Goal: Task Accomplishment & Management: Use online tool/utility

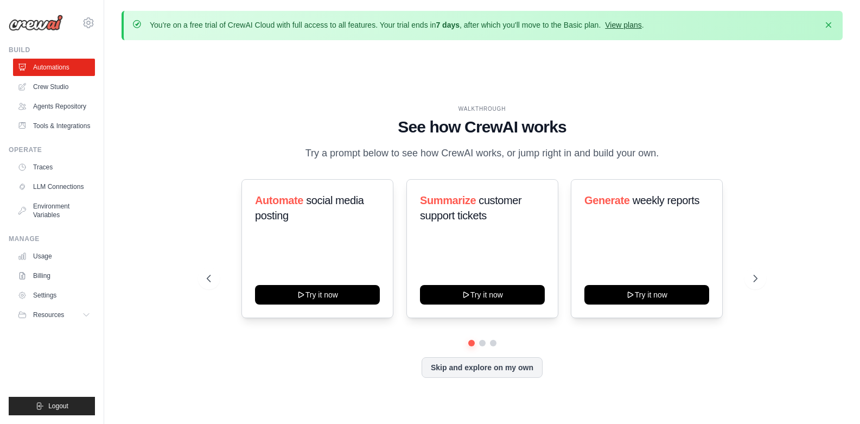
click at [623, 24] on link "View plans" at bounding box center [623, 25] width 36 height 9
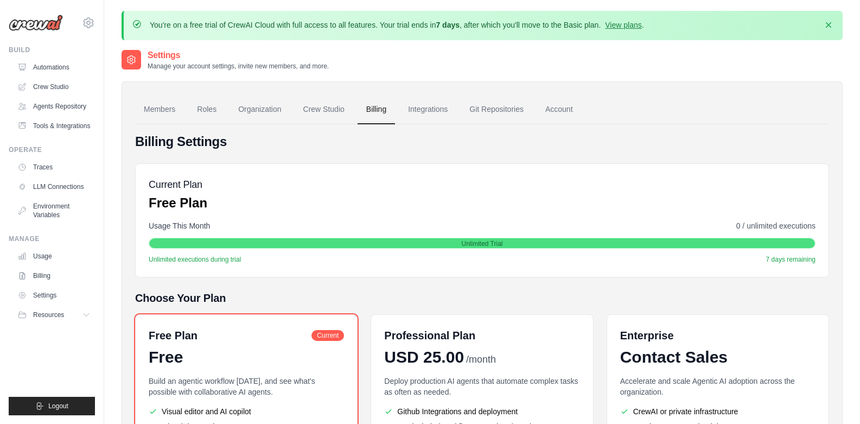
scroll to position [145, 0]
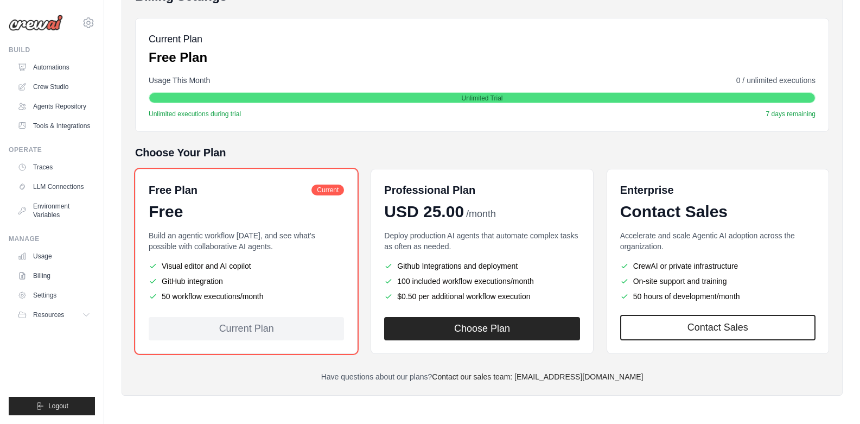
click at [278, 271] on ul "Visual editor and AI copilot GitHub integration 50 workflow executions/month" at bounding box center [246, 280] width 195 height 41
click at [259, 281] on li "GitHub integration" at bounding box center [246, 281] width 195 height 11
click at [478, 99] on span "Unlimited Trial" at bounding box center [481, 98] width 41 height 9
click at [61, 67] on link "Automations" at bounding box center [55, 67] width 82 height 17
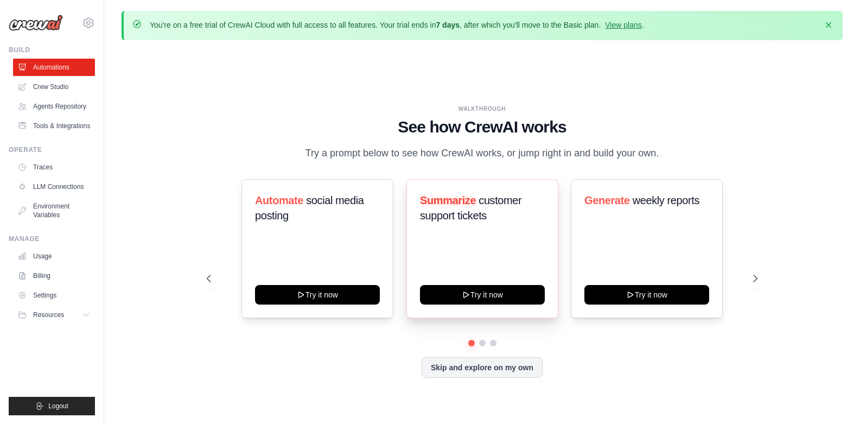
scroll to position [38, 0]
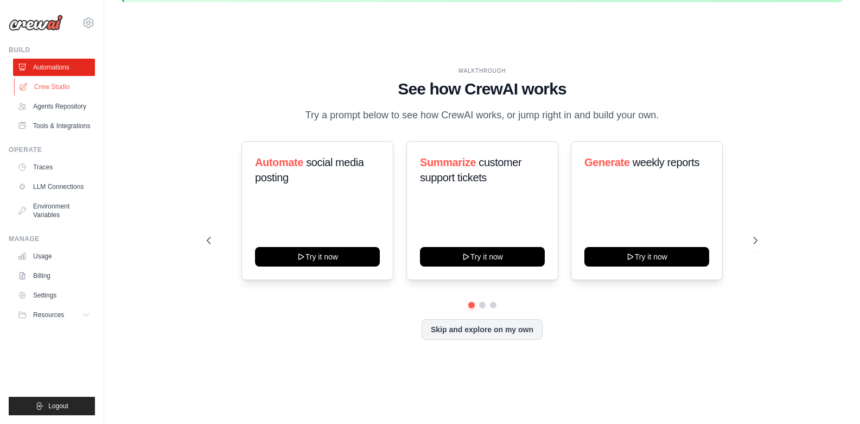
click at [52, 88] on link "Crew Studio" at bounding box center [55, 86] width 82 height 17
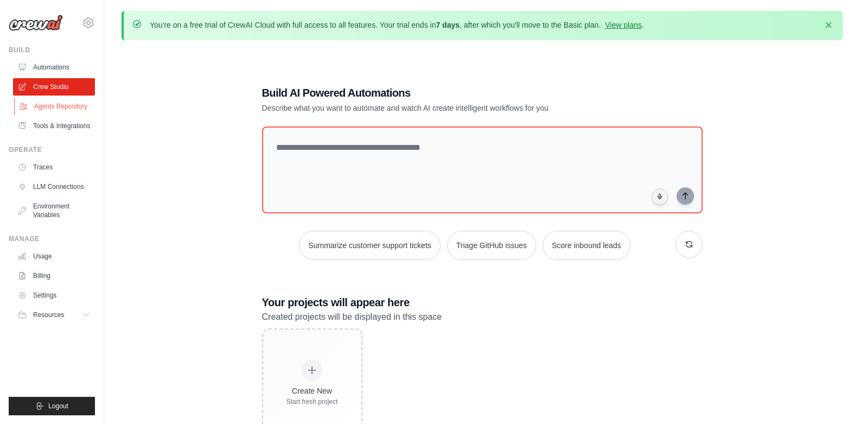
click at [49, 110] on link "Agents Repository" at bounding box center [55, 106] width 82 height 17
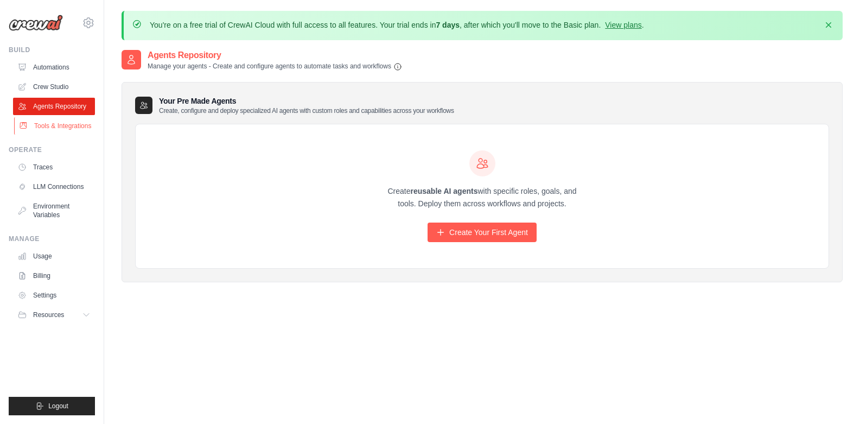
click at [50, 123] on link "Tools & Integrations" at bounding box center [55, 125] width 82 height 17
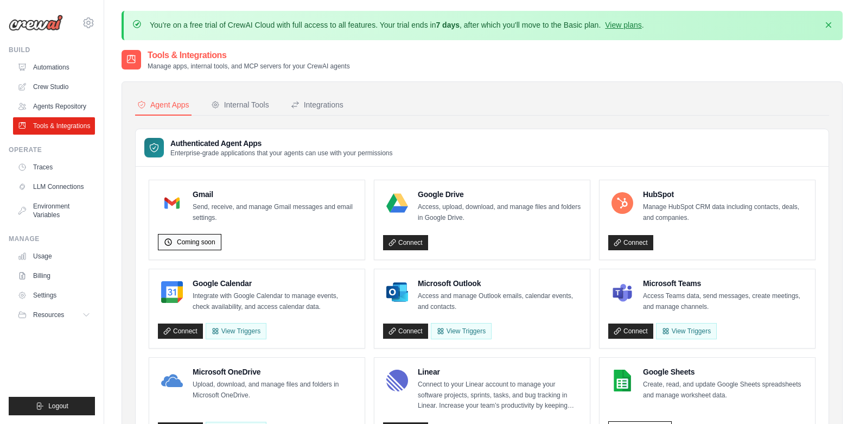
click at [206, 242] on span "Coming soon" at bounding box center [196, 242] width 39 height 9
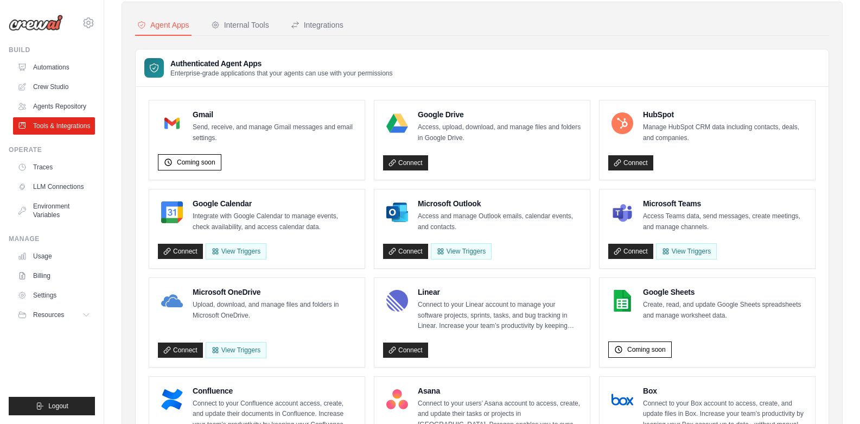
scroll to position [82, 0]
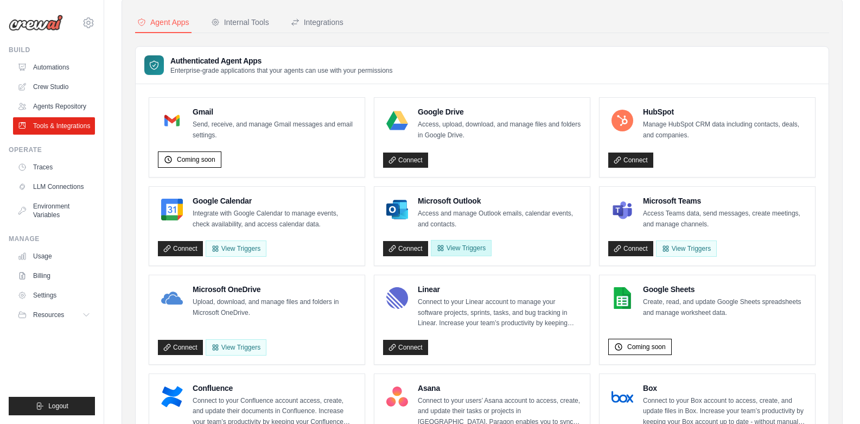
click at [468, 250] on button "View Triggers" at bounding box center [461, 248] width 61 height 16
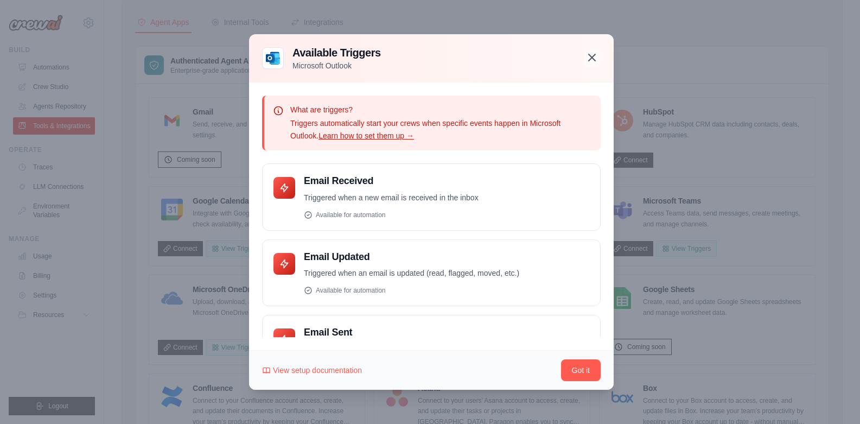
click at [593, 58] on icon "button" at bounding box center [591, 57] width 7 height 7
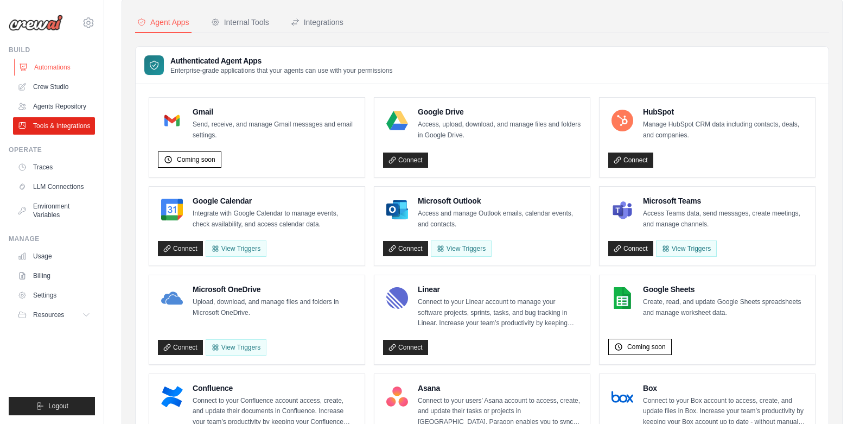
click at [59, 63] on link "Automations" at bounding box center [55, 67] width 82 height 17
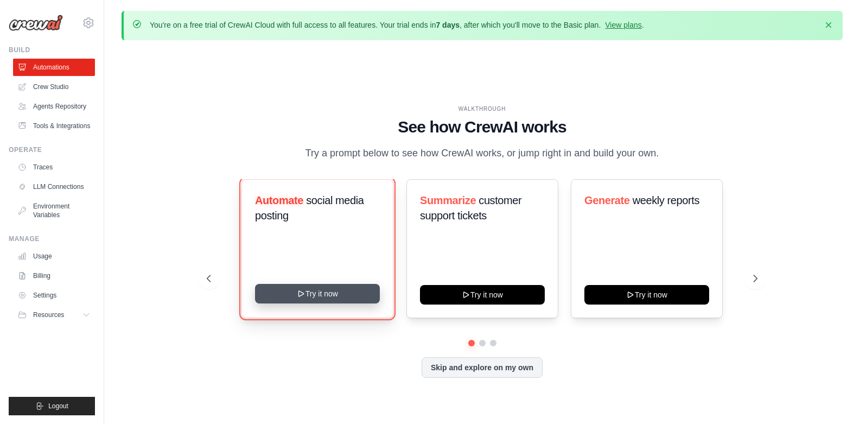
click at [331, 295] on button "Try it now" at bounding box center [317, 294] width 125 height 20
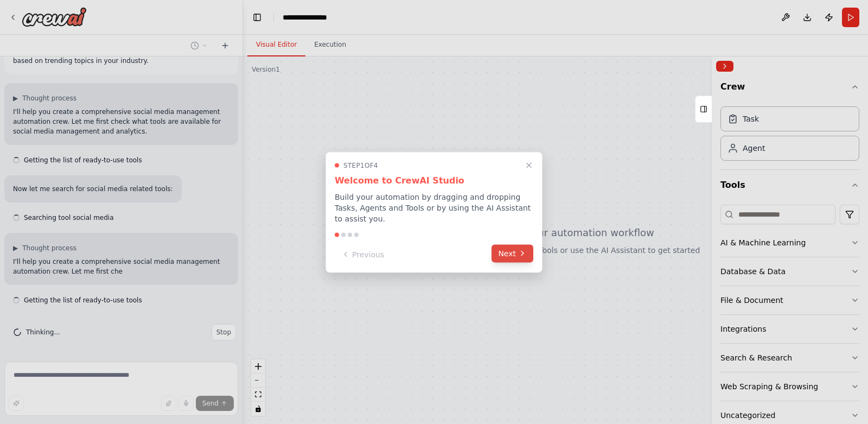
click at [521, 251] on icon at bounding box center [522, 253] width 2 height 4
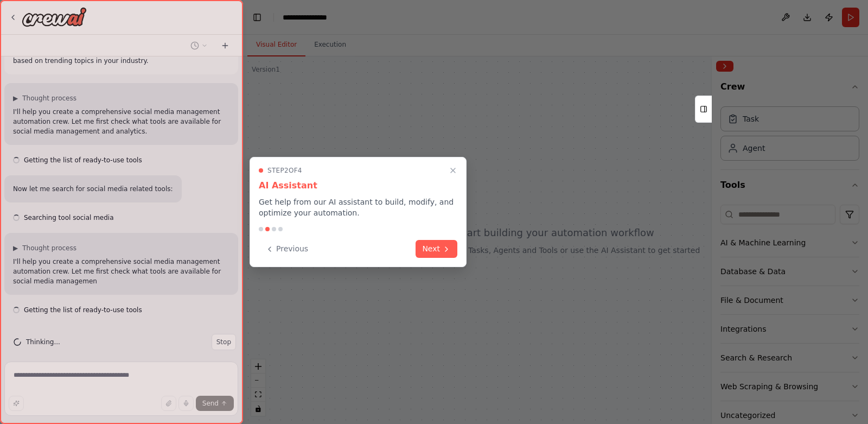
scroll to position [57, 0]
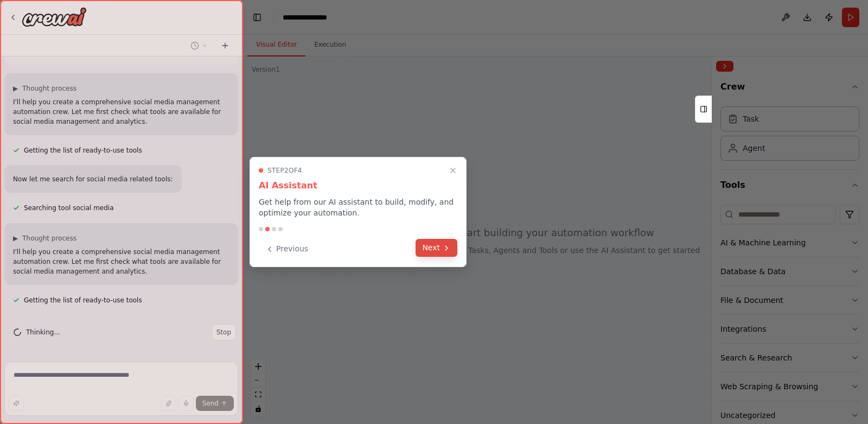
click at [431, 248] on button "Next" at bounding box center [436, 248] width 42 height 18
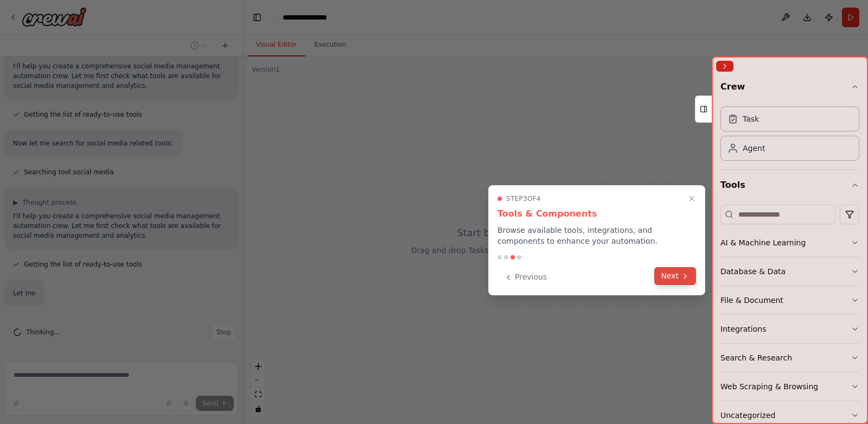
click at [681, 274] on icon at bounding box center [685, 276] width 9 height 9
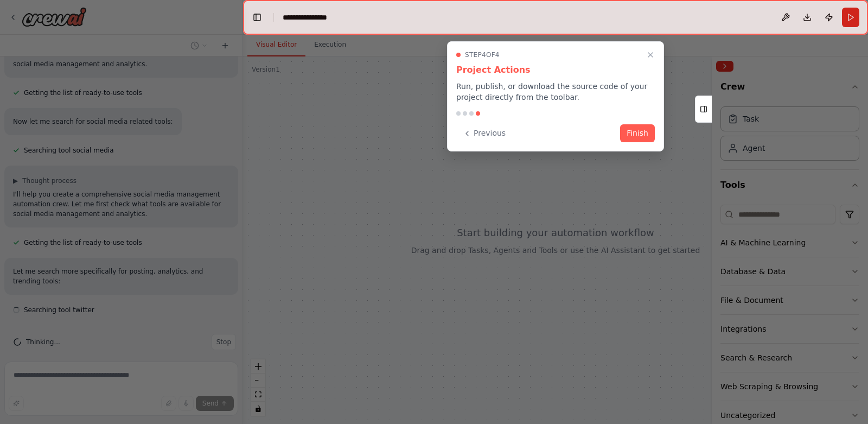
scroll to position [124, 0]
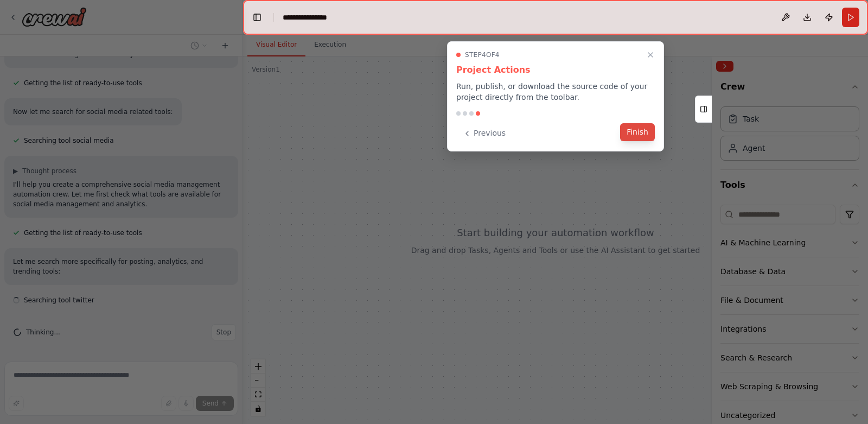
click at [635, 133] on button "Finish" at bounding box center [637, 132] width 35 height 18
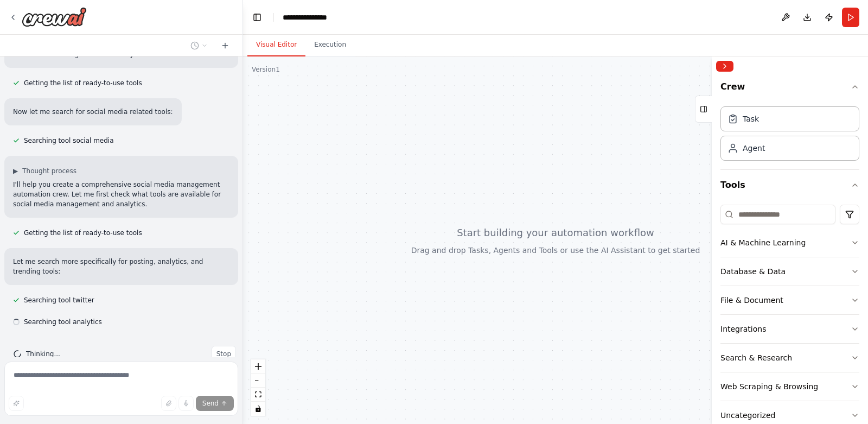
scroll to position [146, 0]
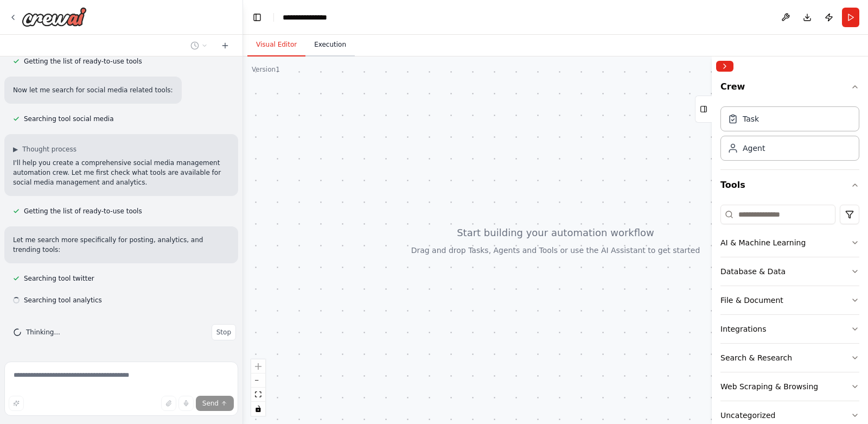
click at [325, 46] on button "Execution" at bounding box center [329, 45] width 49 height 23
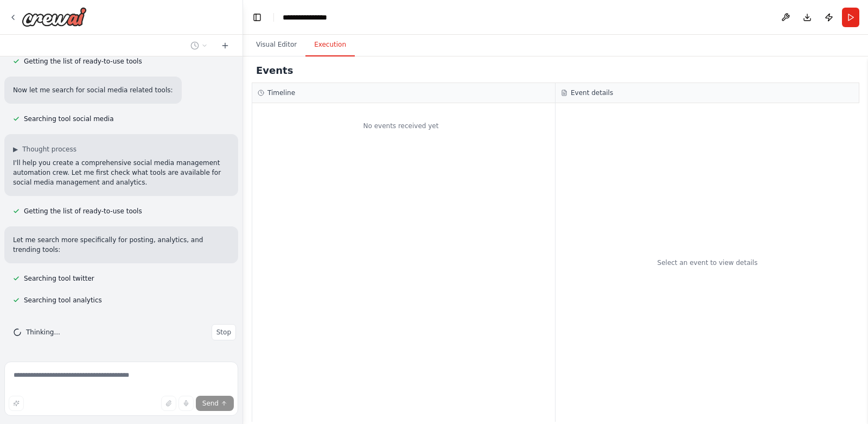
scroll to position [168, 0]
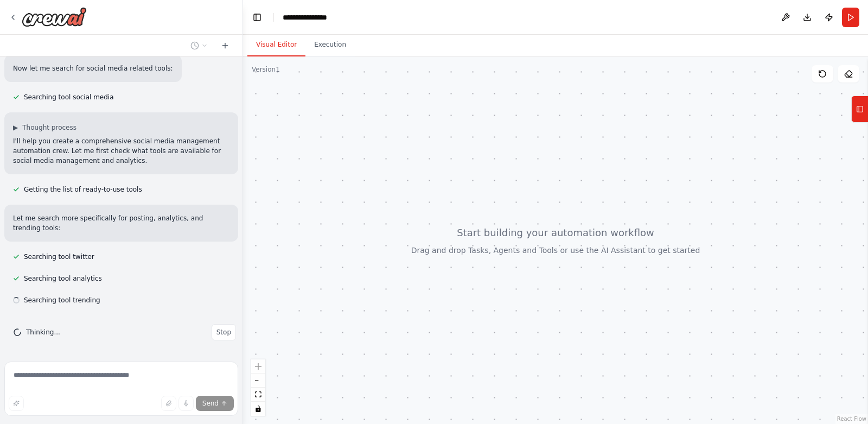
click at [281, 47] on button "Visual Editor" at bounding box center [276, 45] width 58 height 23
click at [844, 21] on button "Run" at bounding box center [850, 18] width 17 height 20
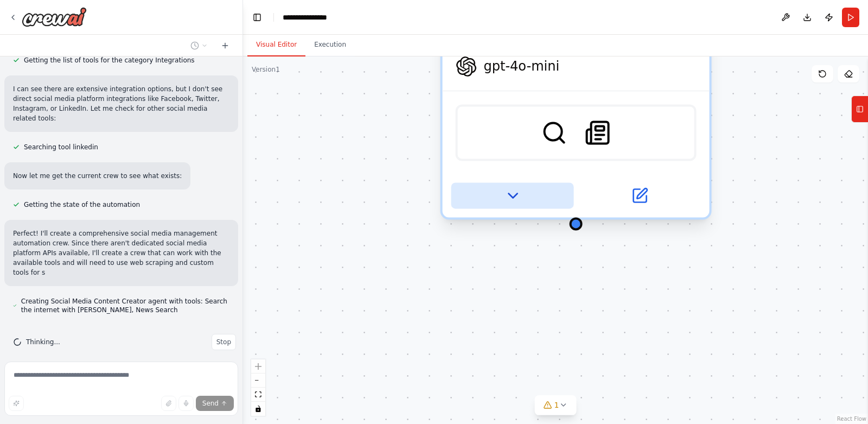
scroll to position [528, 0]
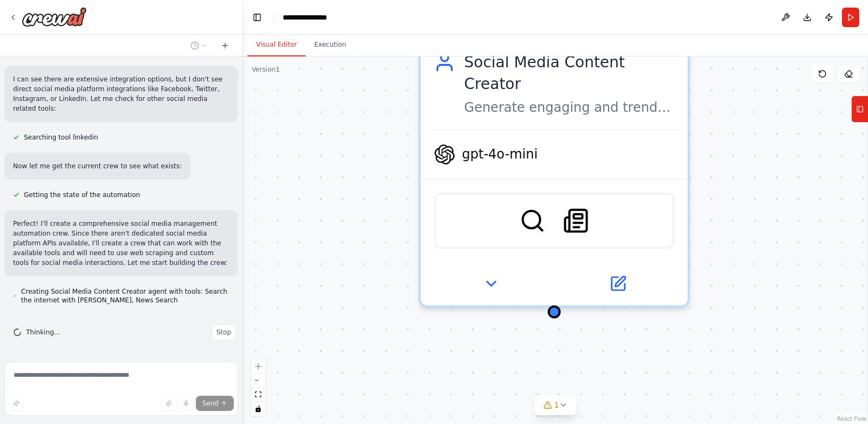
drag, startPoint x: 317, startPoint y: 211, endPoint x: 295, endPoint y: 294, distance: 86.3
click at [295, 294] on div "Social Media Content Creator Generate engaging and trend-aware content ideas fo…" at bounding box center [555, 239] width 625 height 367
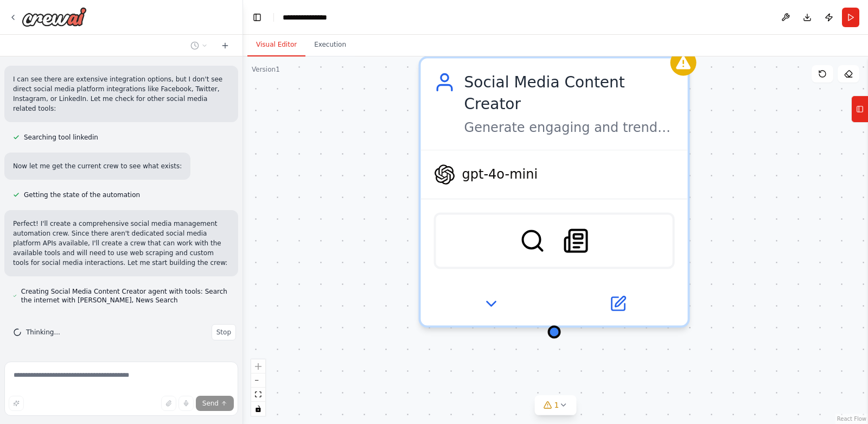
drag, startPoint x: 293, startPoint y: 321, endPoint x: 315, endPoint y: 351, distance: 37.5
click at [315, 351] on div "Social Media Content Creator Generate engaging and trend-aware content ideas fo…" at bounding box center [555, 239] width 625 height 367
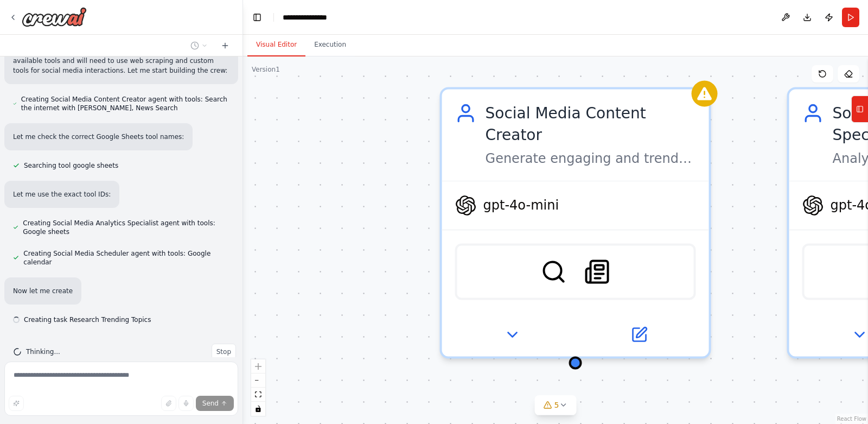
scroll to position [739, 0]
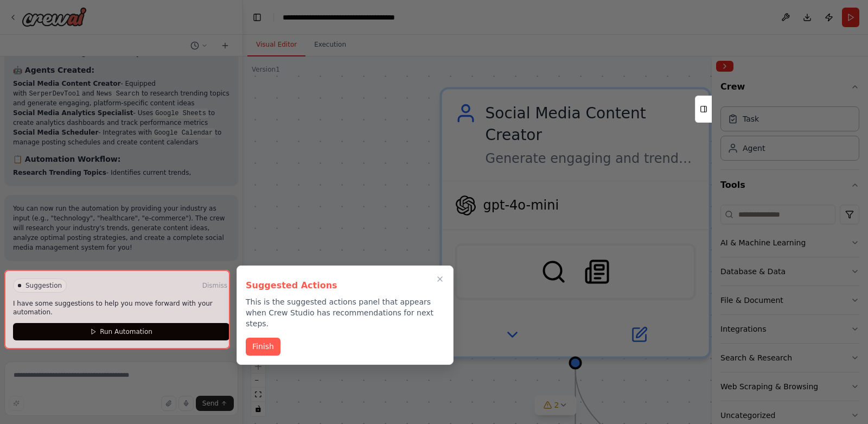
click at [146, 325] on div at bounding box center [117, 309] width 226 height 79
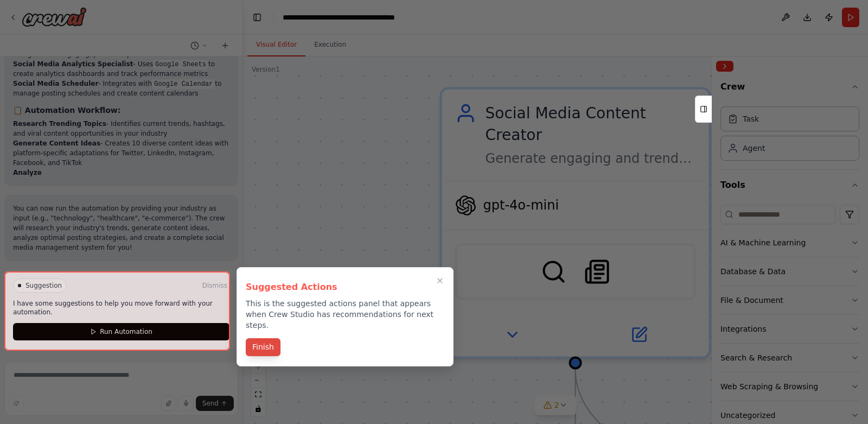
click at [257, 342] on button "Finish" at bounding box center [263, 347] width 35 height 18
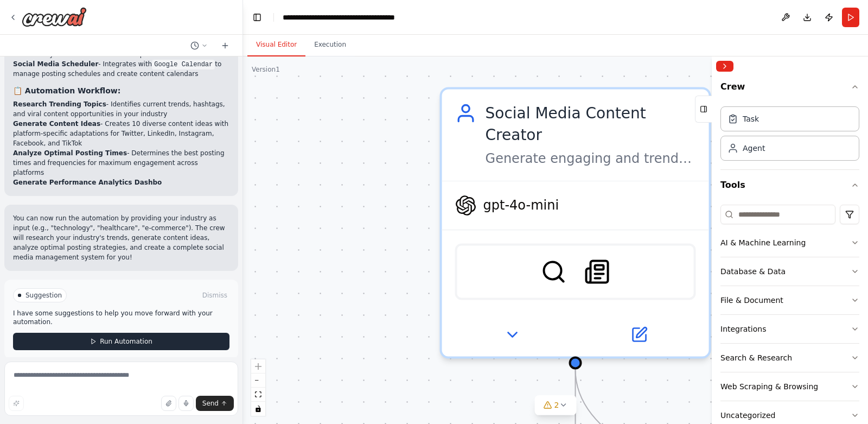
click at [149, 332] on button "Run Automation" at bounding box center [121, 340] width 216 height 17
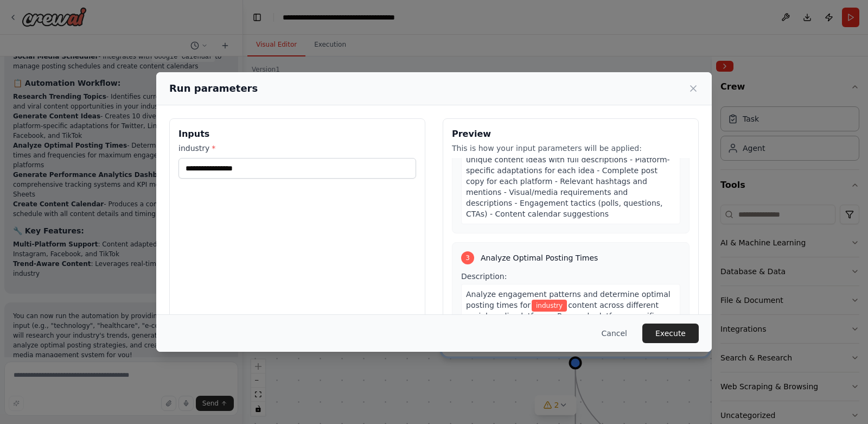
scroll to position [410, 0]
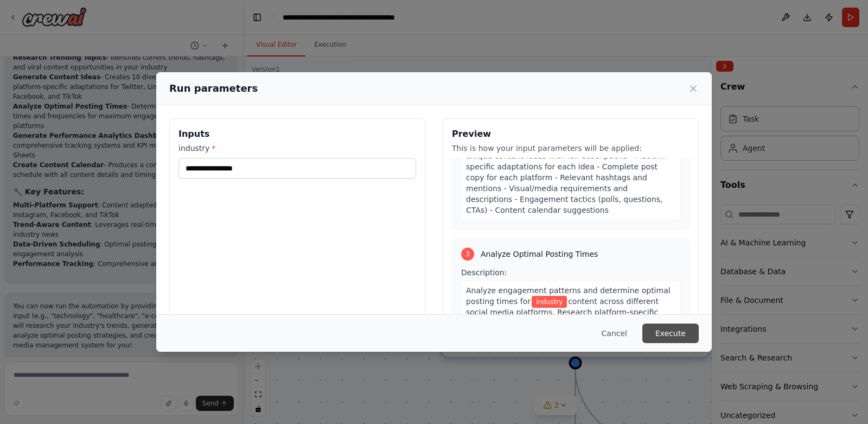
click at [677, 330] on button "Execute" at bounding box center [670, 333] width 56 height 20
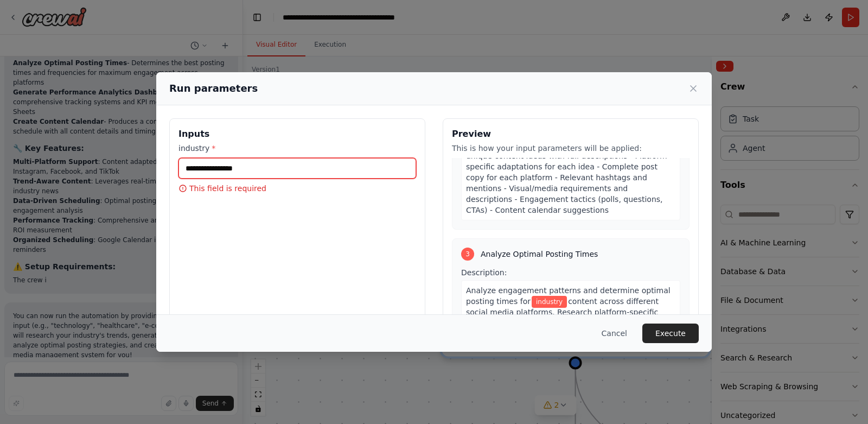
click at [372, 164] on input "industry *" at bounding box center [297, 168] width 238 height 21
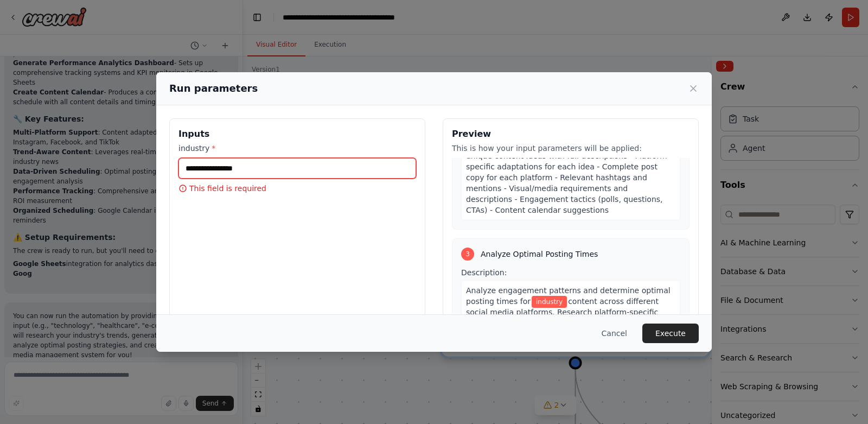
scroll to position [1744, 0]
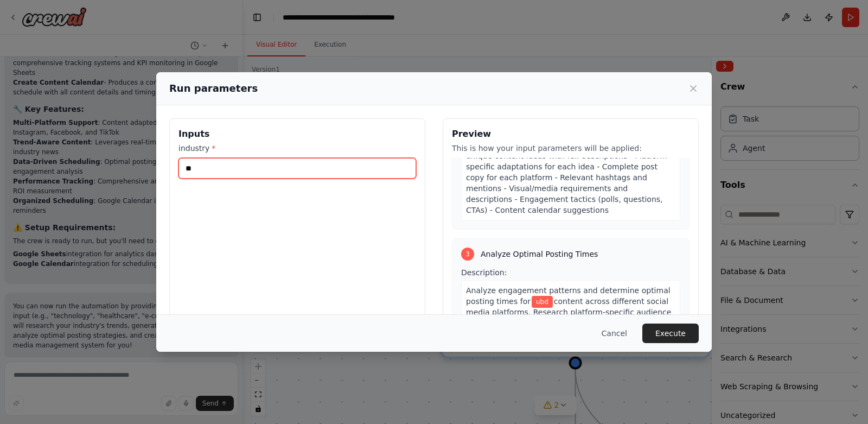
type input "*"
type input "*********"
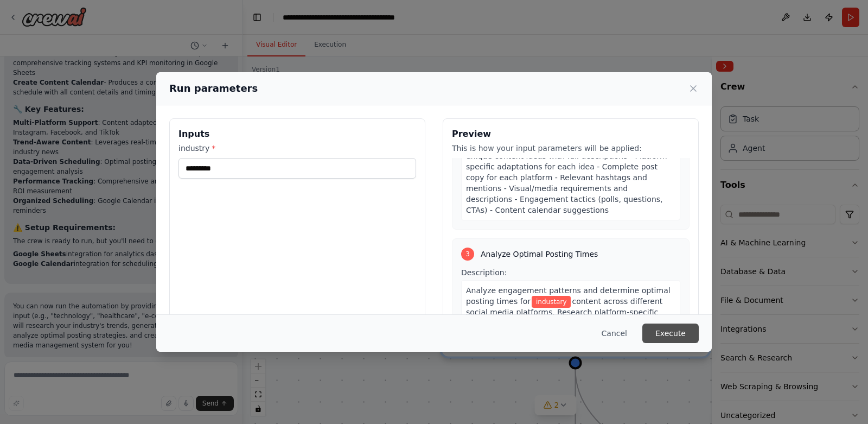
click at [665, 331] on button "Execute" at bounding box center [670, 333] width 56 height 20
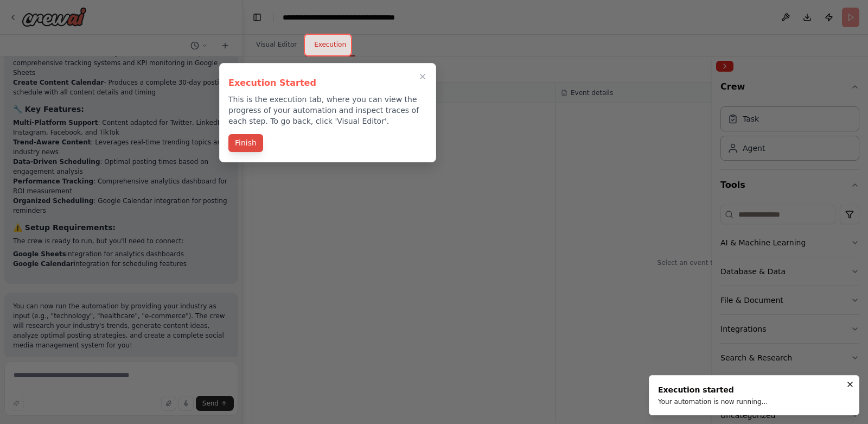
click at [249, 143] on button "Finish" at bounding box center [245, 143] width 35 height 18
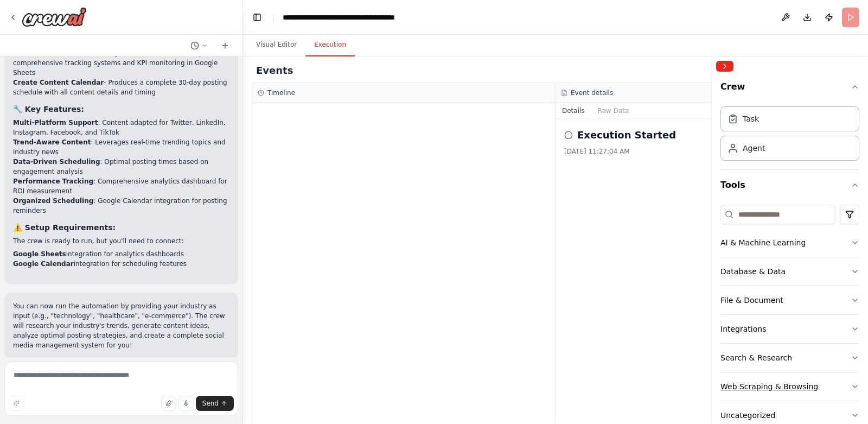
scroll to position [23, 0]
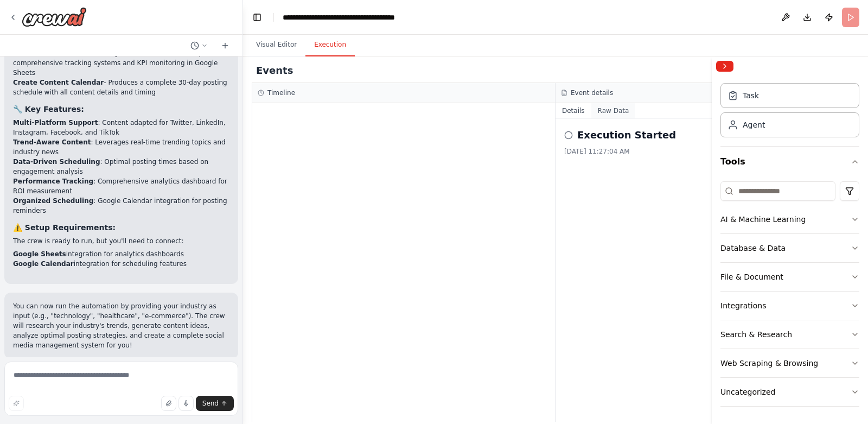
click at [604, 116] on button "Raw Data" at bounding box center [613, 110] width 44 height 15
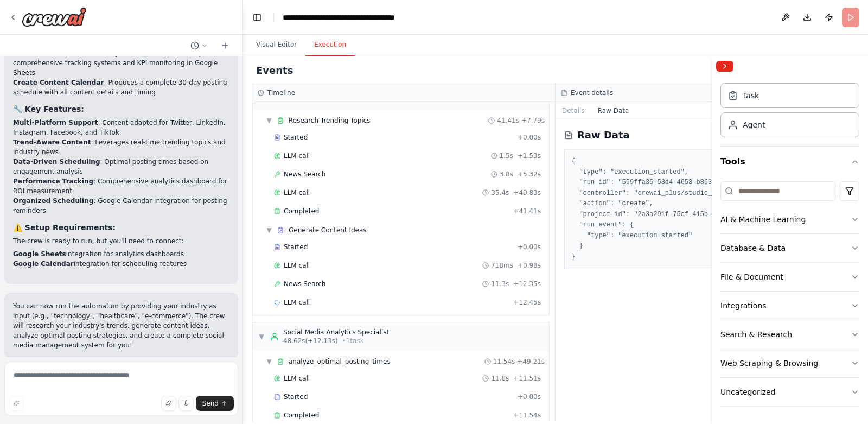
scroll to position [46, 0]
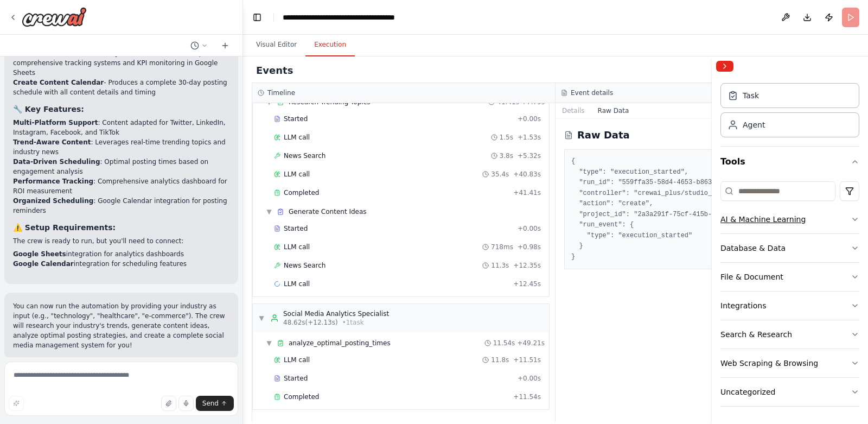
click at [853, 218] on icon "button" at bounding box center [855, 219] width 4 height 2
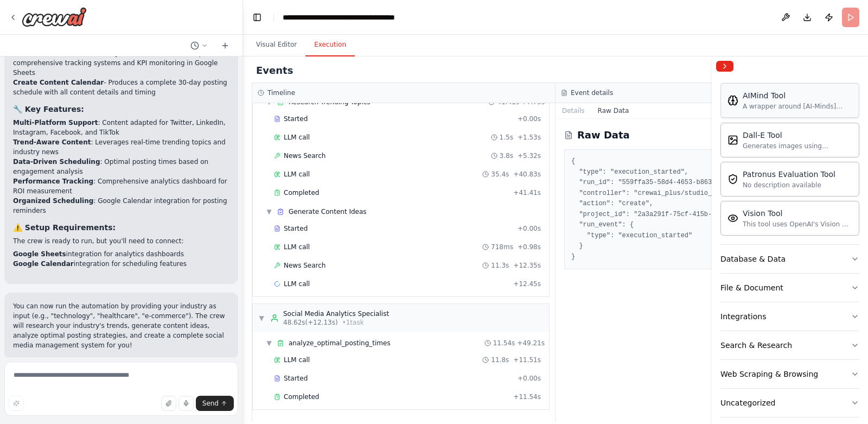
scroll to position [188, 0]
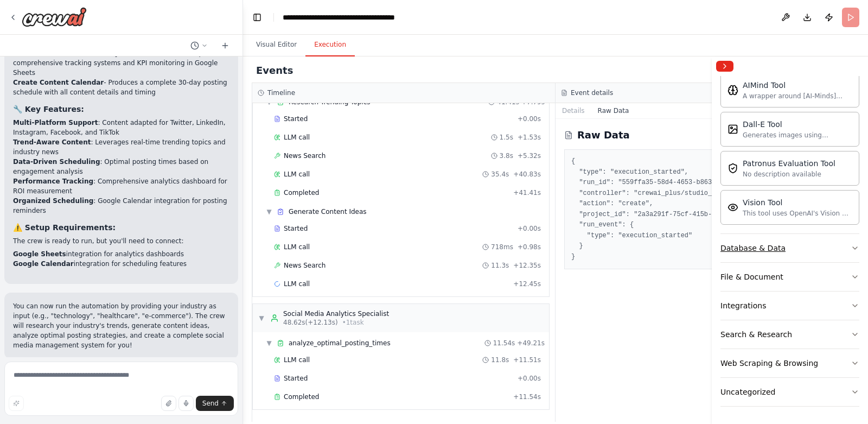
click at [850, 247] on icon "button" at bounding box center [854, 248] width 9 height 9
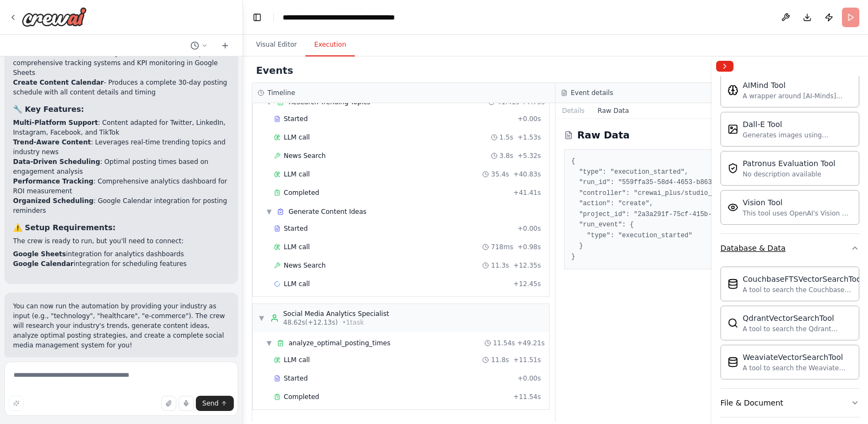
scroll to position [314, 0]
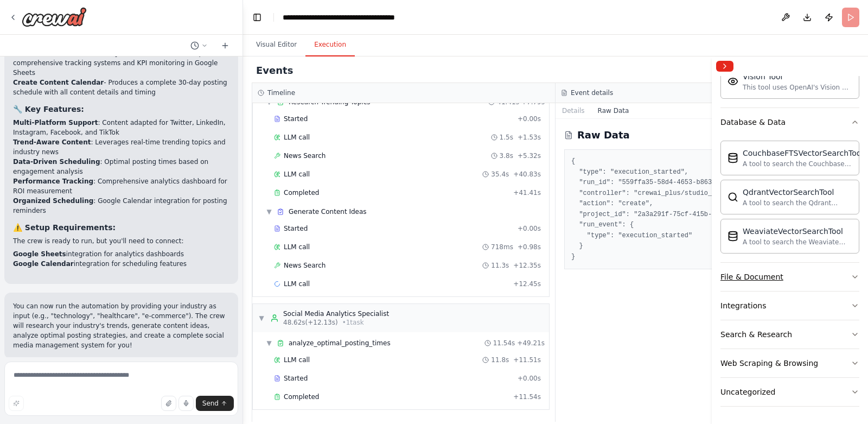
click at [834, 273] on button "File & Document" at bounding box center [789, 276] width 139 height 28
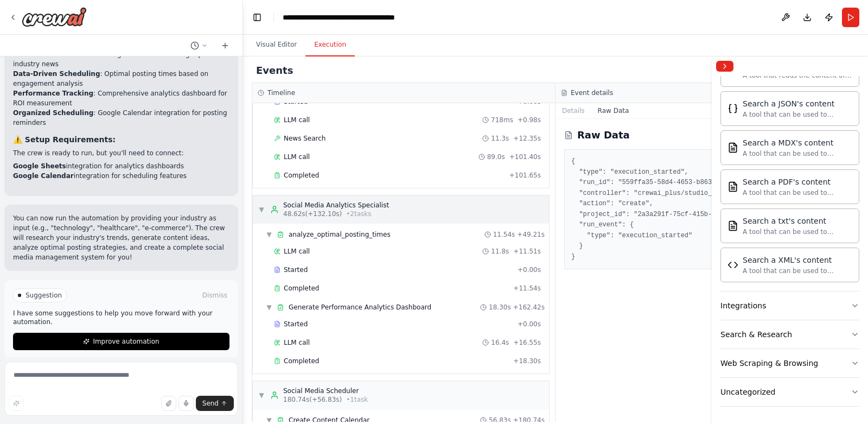
scroll to position [250, 0]
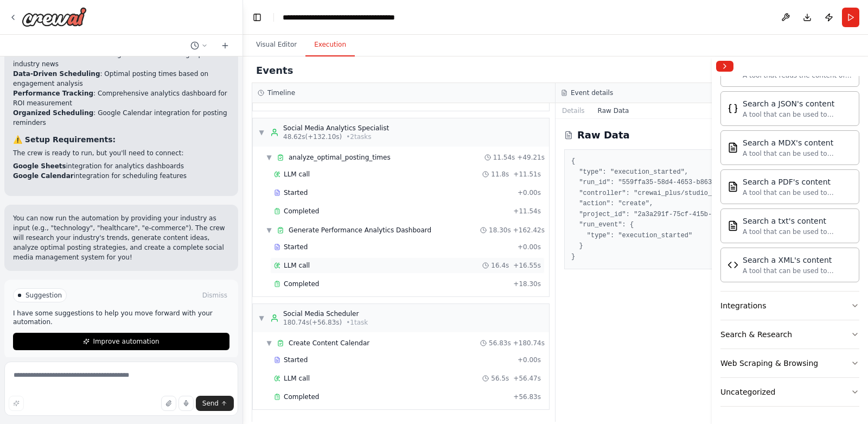
click at [292, 264] on span "LLM call" at bounding box center [297, 265] width 26 height 9
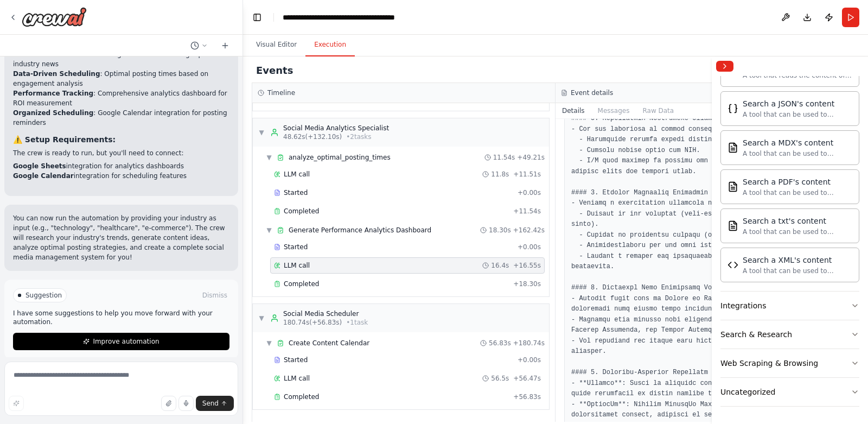
scroll to position [821, 0]
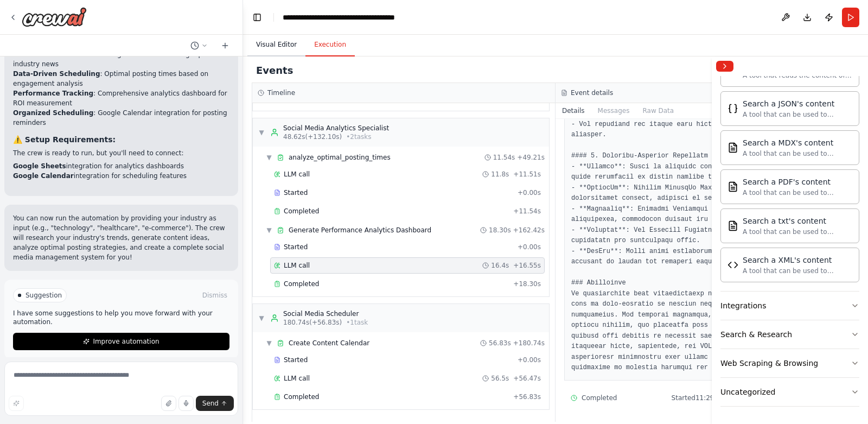
click at [277, 41] on button "Visual Editor" at bounding box center [276, 45] width 58 height 23
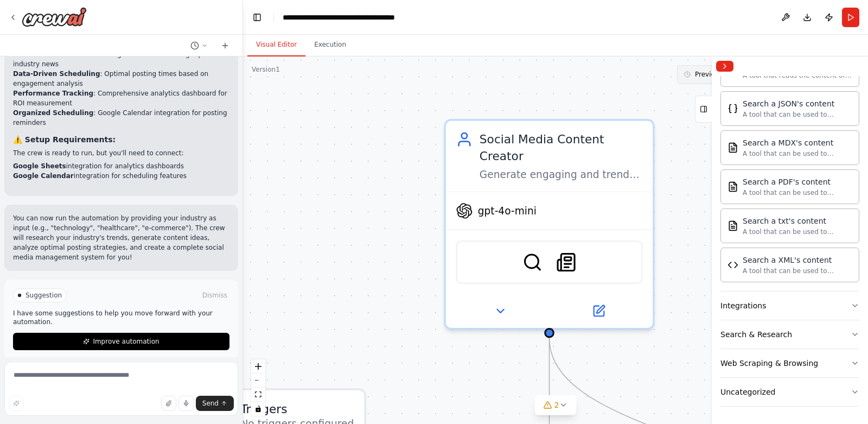
click at [684, 74] on circle at bounding box center [686, 74] width 5 height 5
click at [726, 66] on button "Collapse right sidebar" at bounding box center [724, 66] width 17 height 11
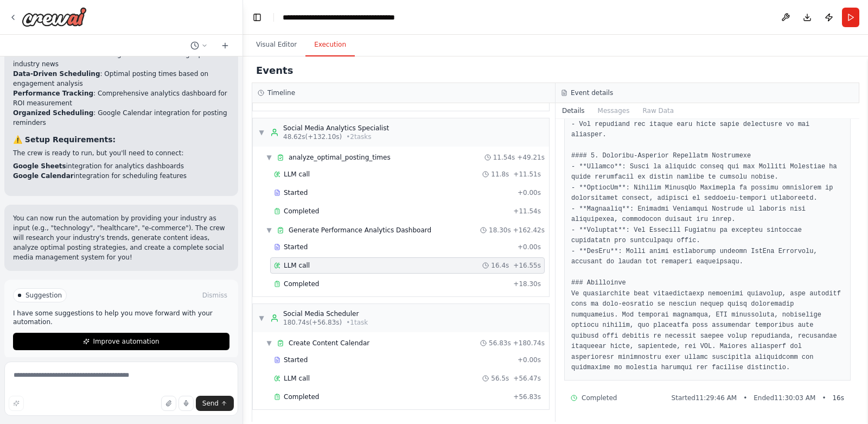
click at [331, 40] on button "Execution" at bounding box center [329, 45] width 49 height 23
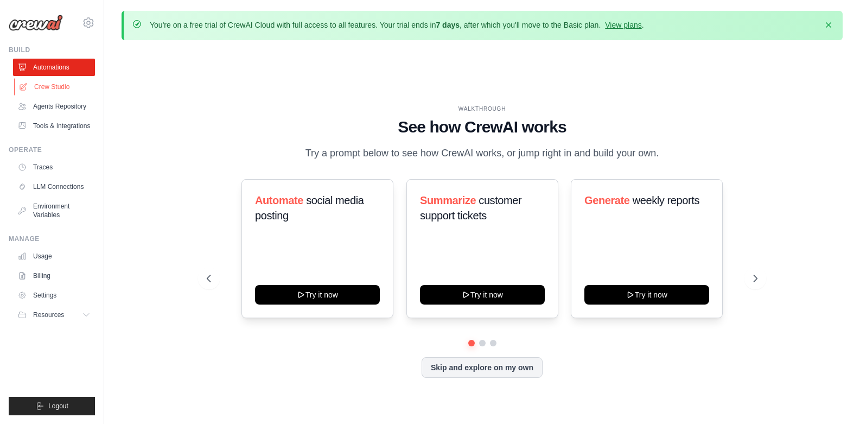
click at [46, 86] on link "Crew Studio" at bounding box center [55, 86] width 82 height 17
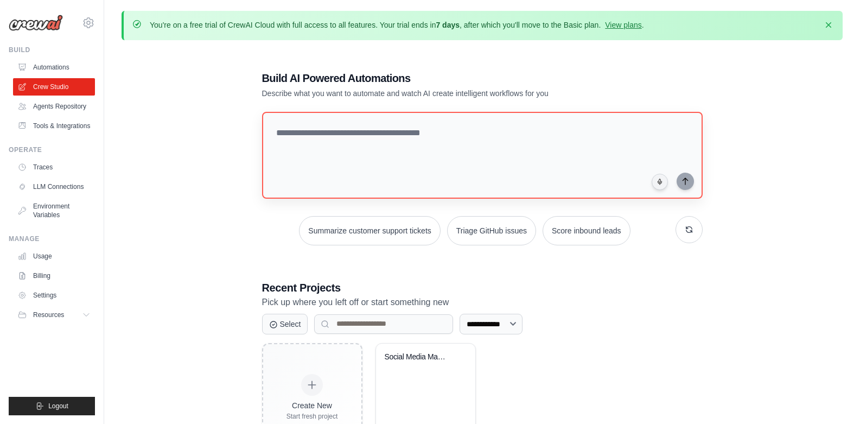
scroll to position [60, 0]
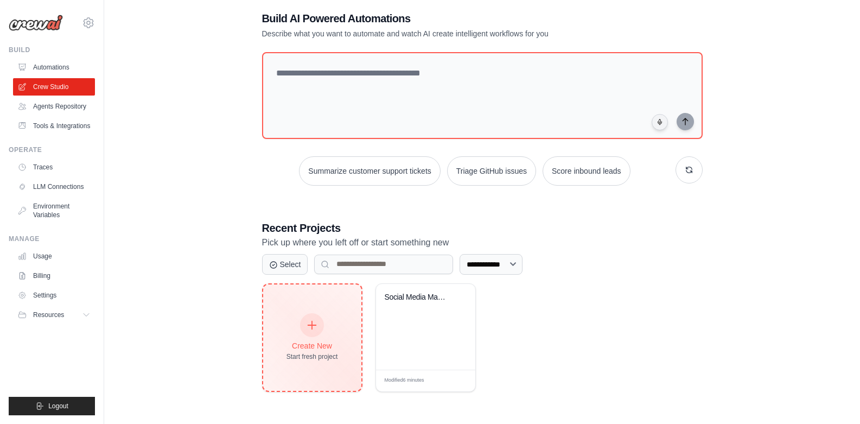
click at [311, 335] on div at bounding box center [312, 325] width 24 height 24
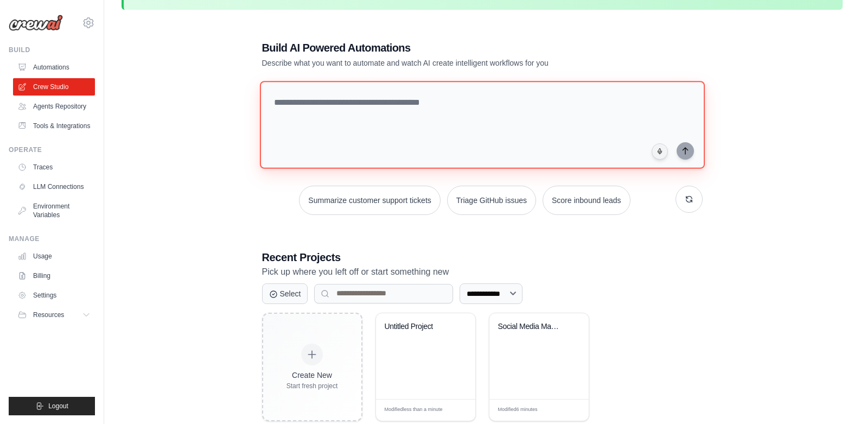
click at [347, 118] on textarea at bounding box center [481, 125] width 445 height 88
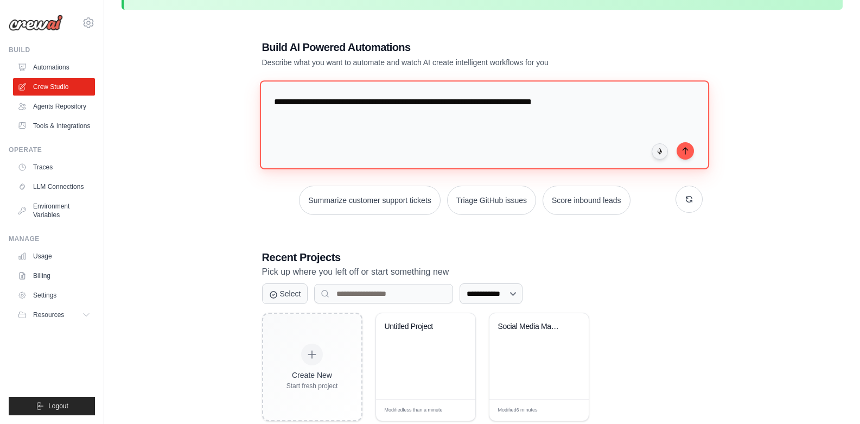
type textarea "**********"
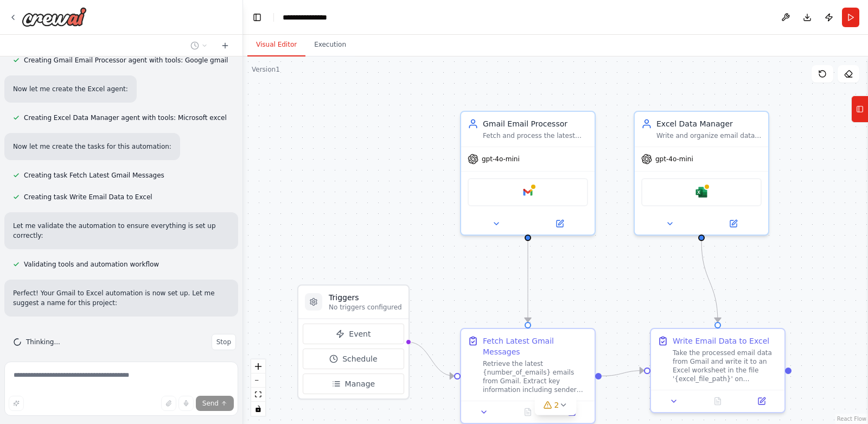
scroll to position [431, 0]
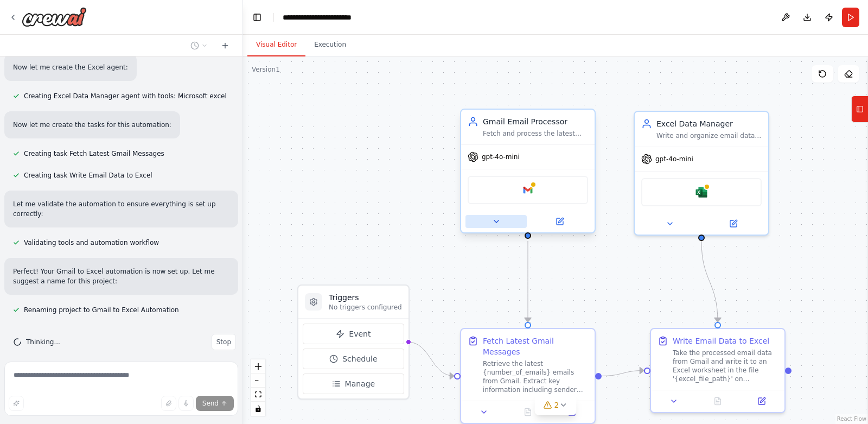
click at [494, 222] on icon at bounding box center [496, 221] width 9 height 9
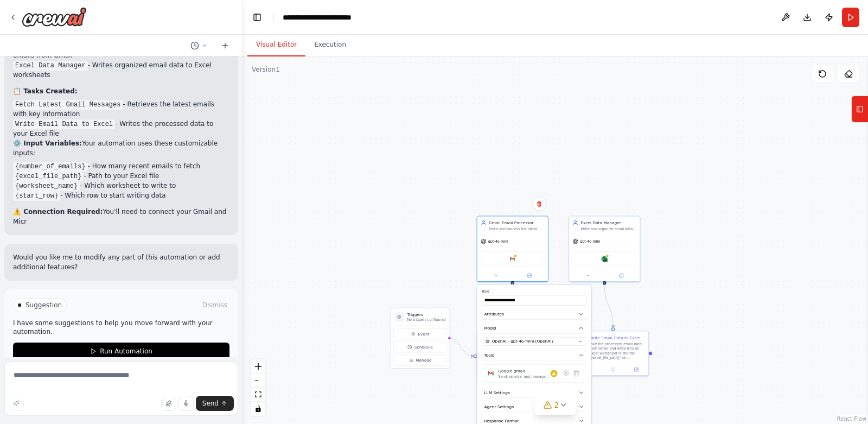
click at [441, 251] on div ".deletable-edge-delete-btn { width: 20px; height: 20px; border: 0px solid #ffff…" at bounding box center [555, 239] width 625 height 367
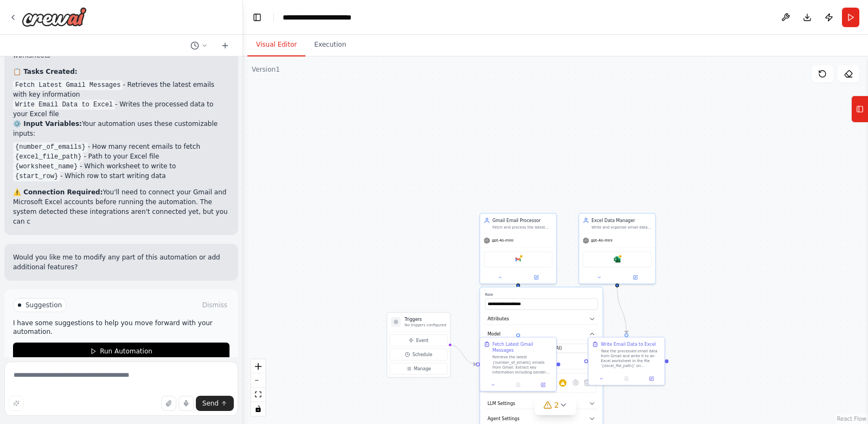
scroll to position [789, 0]
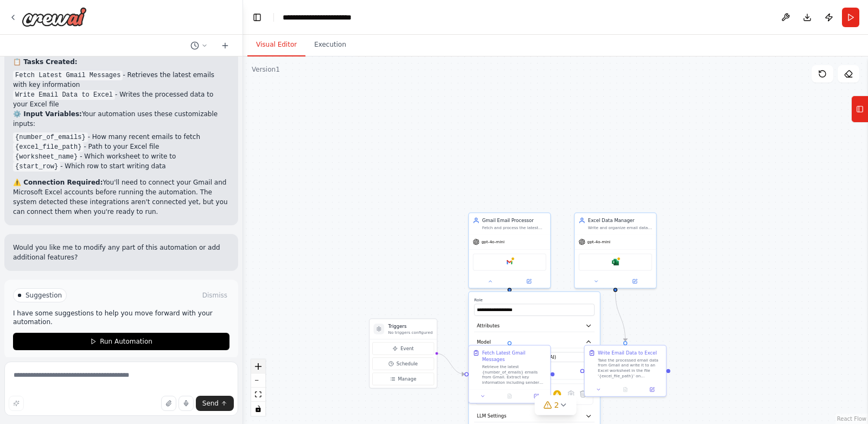
click at [253, 366] on button "zoom in" at bounding box center [258, 366] width 14 height 14
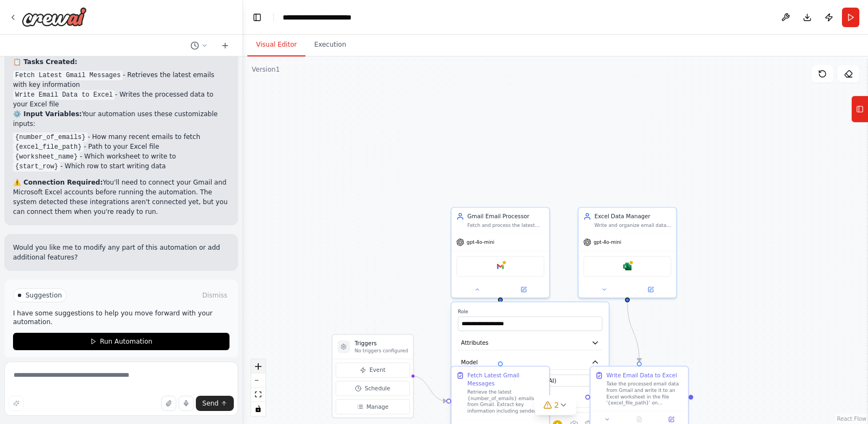
click at [253, 366] on button "zoom in" at bounding box center [258, 366] width 14 height 14
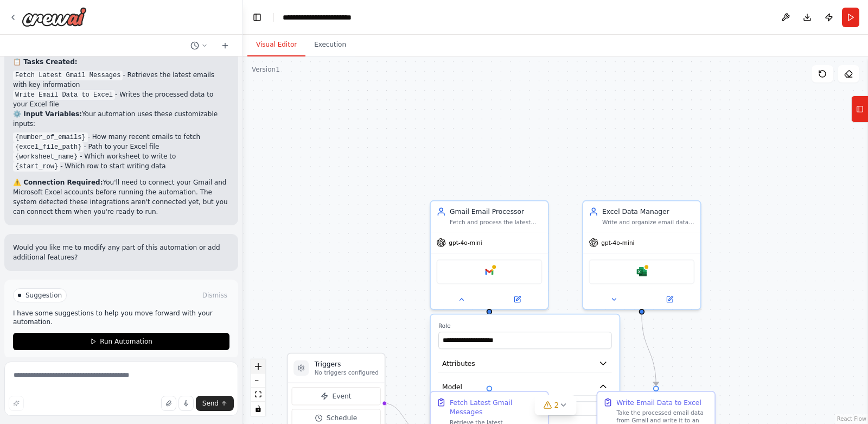
click at [253, 366] on button "zoom in" at bounding box center [258, 366] width 14 height 14
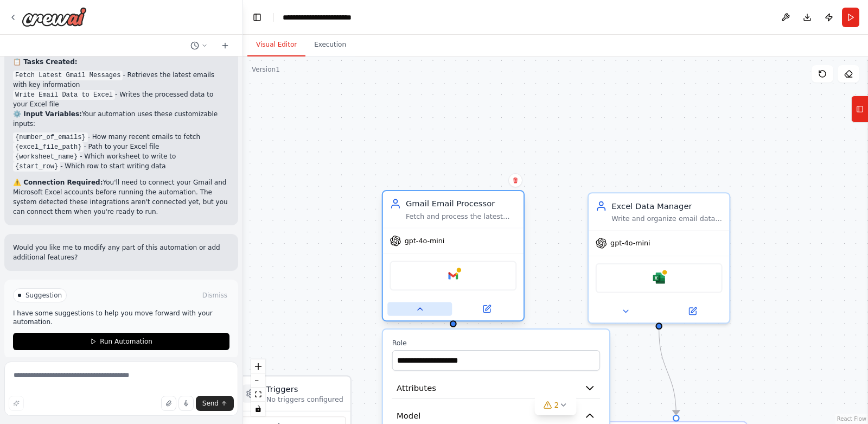
drag, startPoint x: 447, startPoint y: 308, endPoint x: 345, endPoint y: 264, distance: 111.3
click at [387, 302] on button at bounding box center [419, 309] width 65 height 14
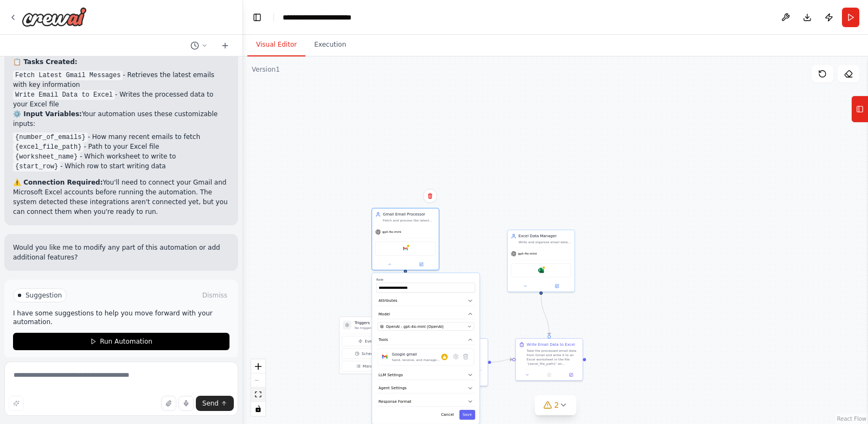
click at [260, 398] on button "fit view" at bounding box center [258, 394] width 14 height 14
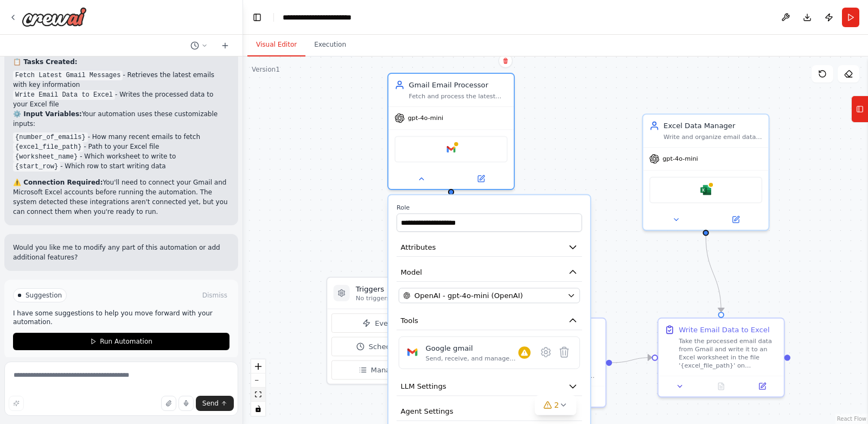
click at [260, 398] on button "fit view" at bounding box center [258, 394] width 14 height 14
click at [253, 372] on button "zoom in" at bounding box center [258, 366] width 14 height 14
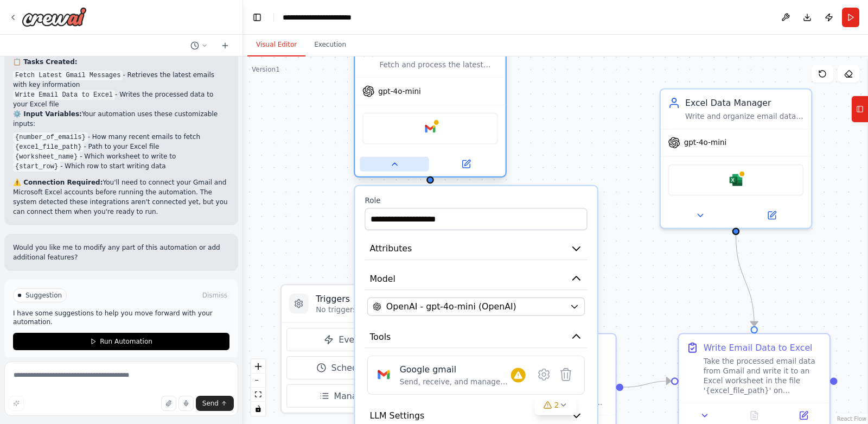
click at [395, 170] on button at bounding box center [394, 164] width 69 height 15
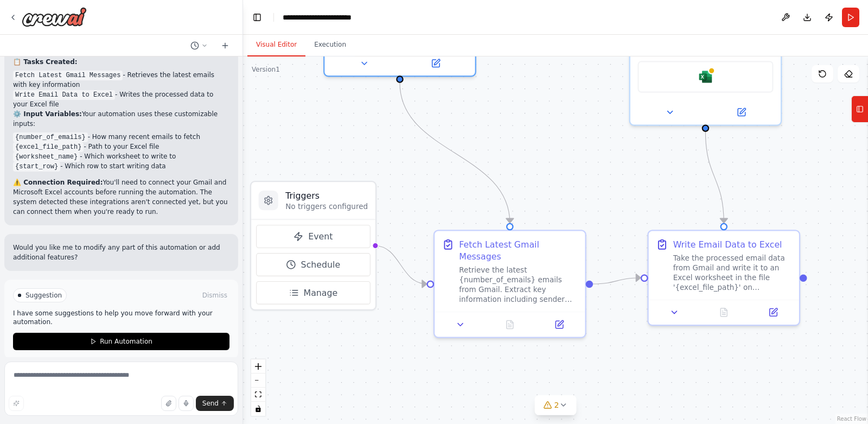
drag, startPoint x: 559, startPoint y: 273, endPoint x: 528, endPoint y: 170, distance: 107.4
click at [528, 170] on div ".deletable-edge-delete-btn { width: 20px; height: 20px; border: 0px solid #ffff…" at bounding box center [555, 239] width 625 height 367
click at [561, 409] on button "2" at bounding box center [556, 405] width 42 height 20
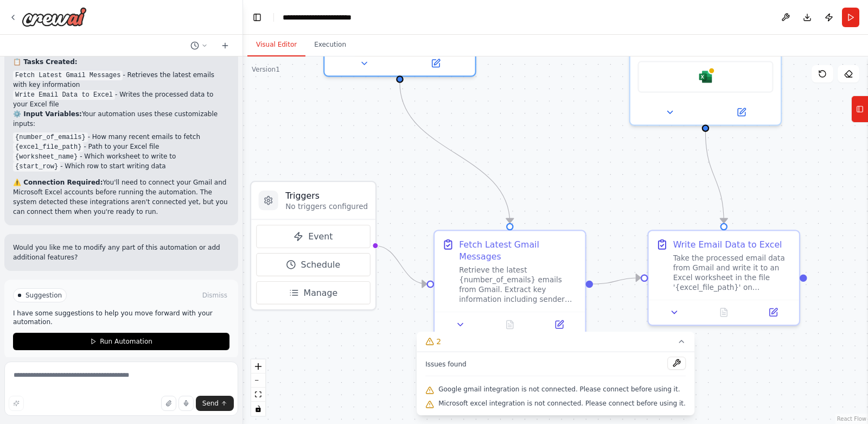
click at [576, 167] on div ".deletable-edge-delete-btn { width: 20px; height: 20px; border: 0px solid #ffff…" at bounding box center [555, 239] width 625 height 367
click at [850, 75] on icon at bounding box center [848, 73] width 9 height 9
click at [848, 75] on icon at bounding box center [848, 73] width 9 height 9
click at [847, 68] on button at bounding box center [848, 73] width 22 height 17
click at [819, 76] on icon at bounding box center [822, 73] width 9 height 9
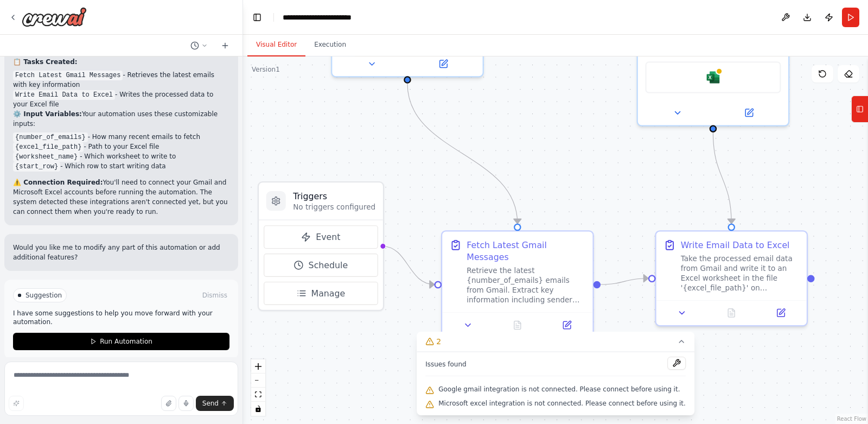
drag, startPoint x: 803, startPoint y: 171, endPoint x: 811, endPoint y: 171, distance: 7.6
click at [811, 171] on div ".deletable-edge-delete-btn { width: 20px; height: 20px; border: 0px solid #ffff…" at bounding box center [555, 239] width 625 height 367
click at [607, 150] on div ".deletable-edge-delete-btn { width: 20px; height: 20px; border: 0px solid #ffff…" at bounding box center [555, 239] width 625 height 367
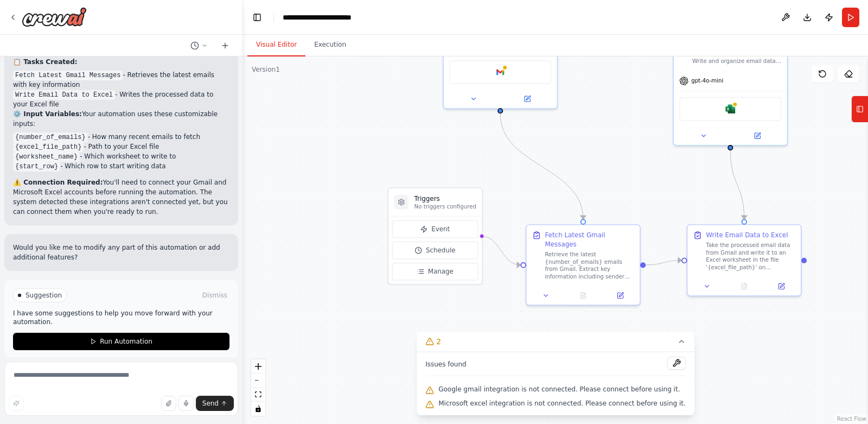
drag, startPoint x: 764, startPoint y: 253, endPoint x: 807, endPoint y: 261, distance: 43.6
click at [807, 261] on div ".deletable-edge-delete-btn { width: 20px; height: 20px; border: 0px solid #ffff…" at bounding box center [555, 239] width 625 height 367
click at [856, 109] on icon at bounding box center [860, 108] width 8 height 17
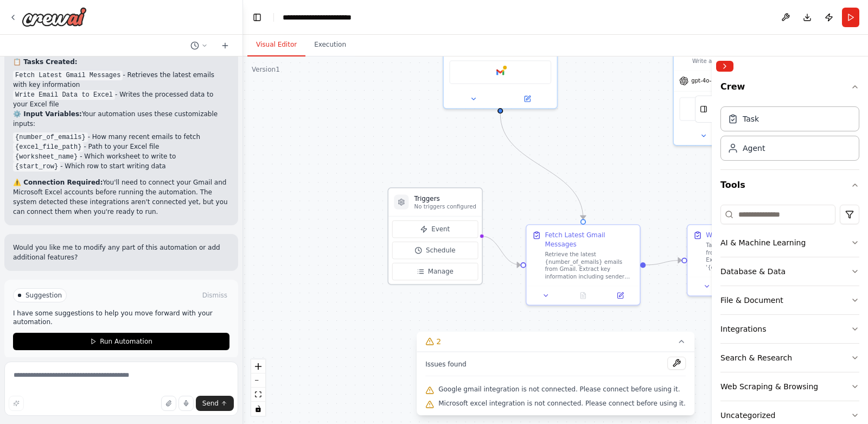
click at [444, 203] on p "No triggers configured" at bounding box center [445, 207] width 62 height 8
click at [603, 241] on div "Fetch Latest Gmail Messages" at bounding box center [589, 237] width 89 height 18
click at [453, 215] on div "Triggers No triggers configured" at bounding box center [434, 202] width 93 height 28
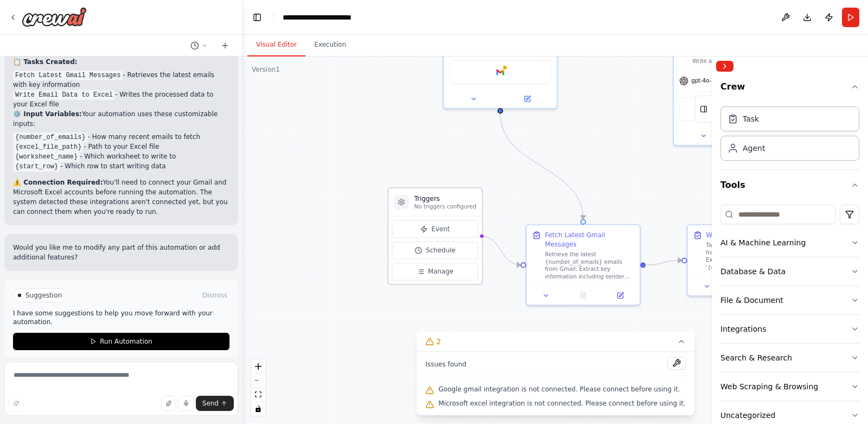
click at [453, 215] on div "Triggers No triggers configured" at bounding box center [434, 202] width 93 height 28
click at [850, 267] on icon "button" at bounding box center [854, 271] width 9 height 9
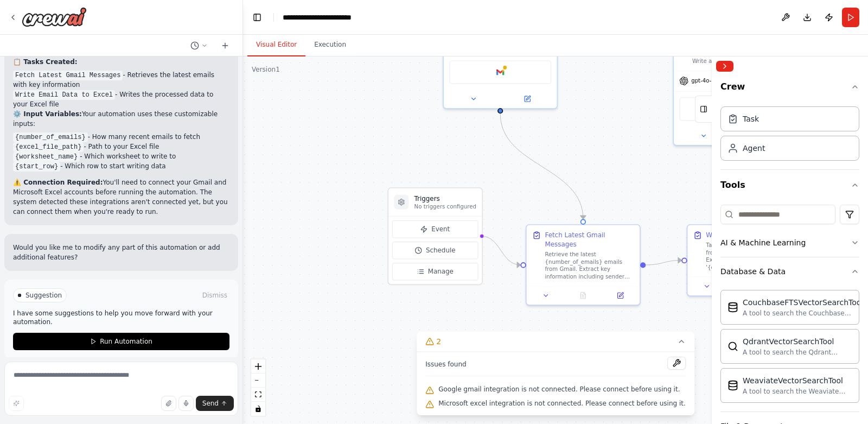
click at [650, 193] on div ".deletable-edge-delete-btn { width: 20px; height: 20px; border: 0px solid #ffff…" at bounding box center [555, 239] width 625 height 367
click at [727, 68] on button "Collapse right sidebar" at bounding box center [724, 66] width 17 height 11
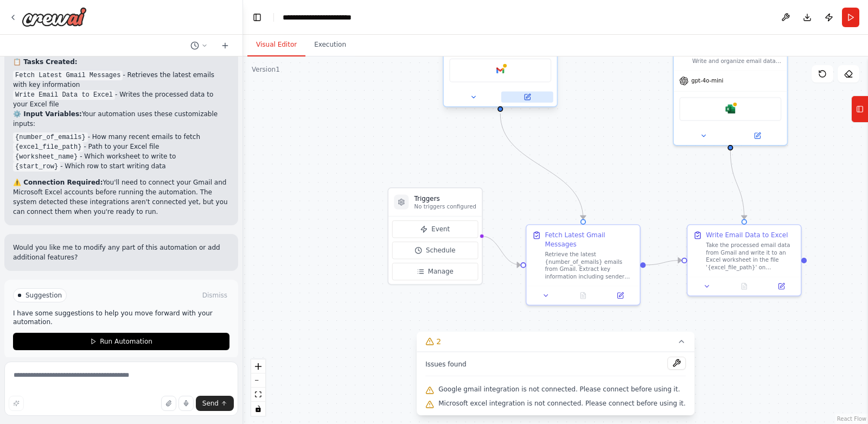
click at [528, 98] on icon at bounding box center [526, 96] width 5 height 5
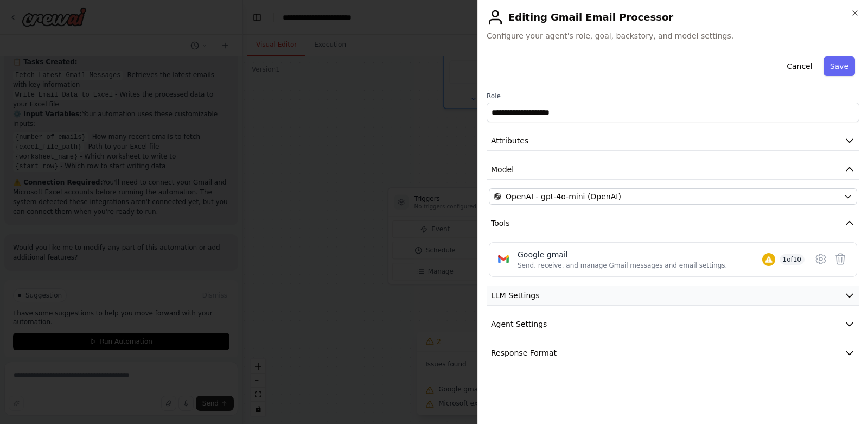
click at [741, 305] on button "LLM Settings" at bounding box center [672, 295] width 373 height 20
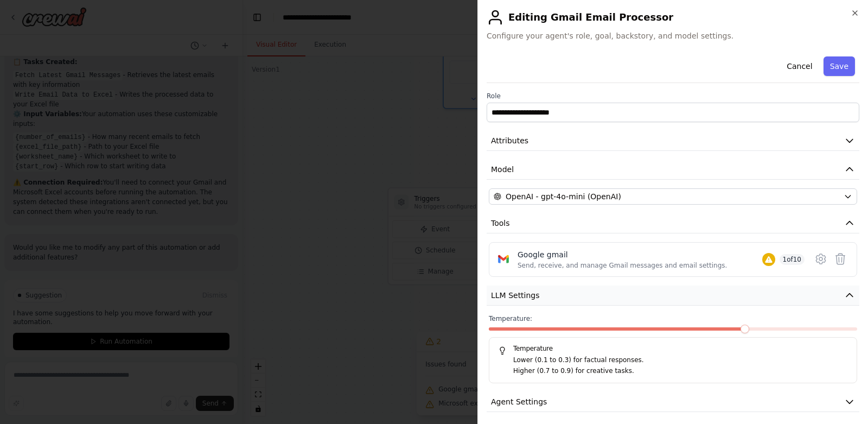
click at [741, 299] on button "LLM Settings" at bounding box center [672, 295] width 373 height 20
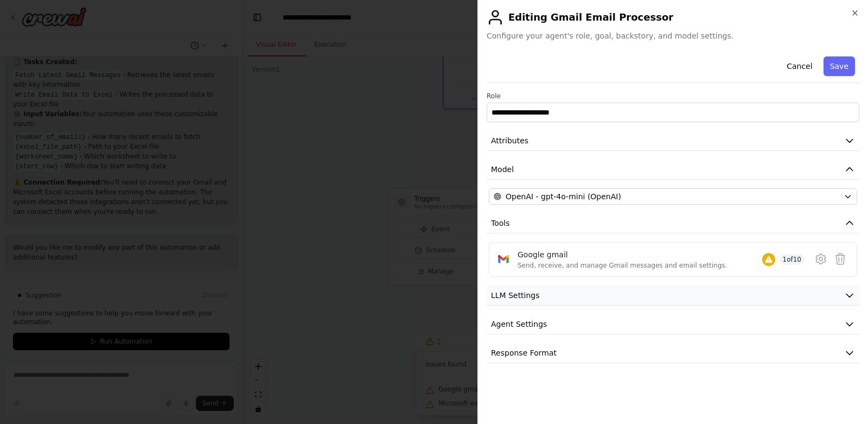
click at [754, 286] on button "LLM Settings" at bounding box center [672, 295] width 373 height 20
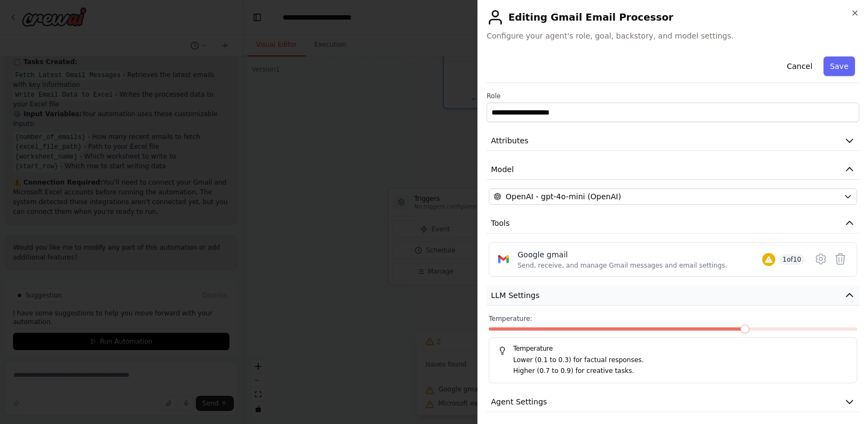
click at [754, 286] on button "LLM Settings" at bounding box center [672, 295] width 373 height 20
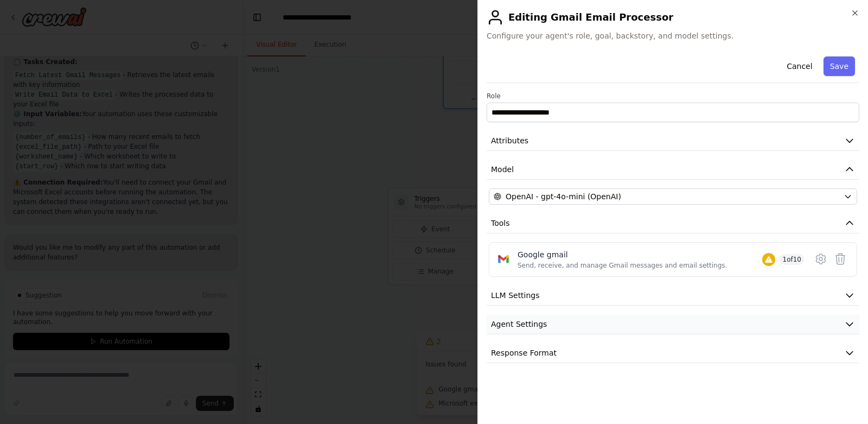
click at [755, 328] on button "Agent Settings" at bounding box center [672, 324] width 373 height 20
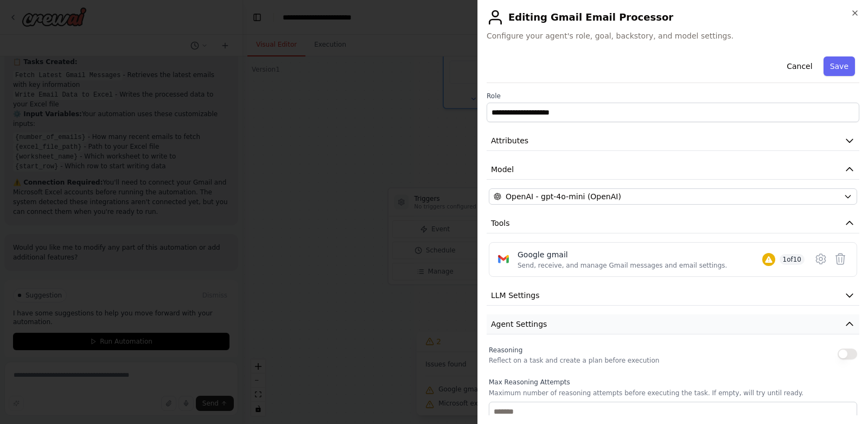
scroll to position [247, 0]
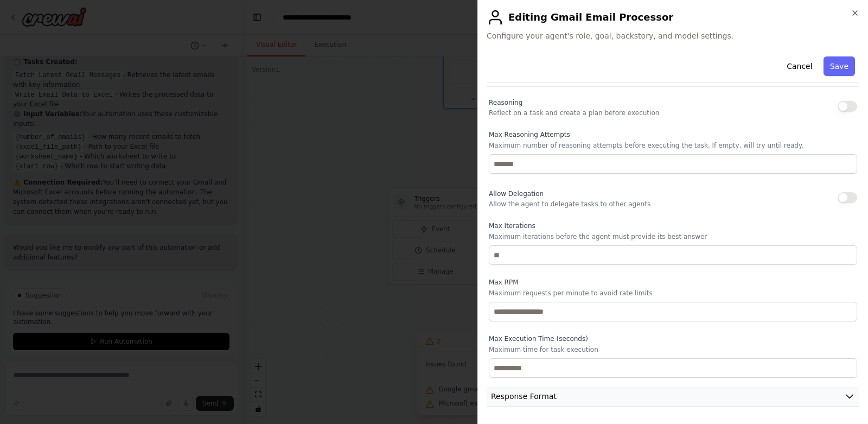
click at [732, 402] on button "Response Format" at bounding box center [672, 396] width 373 height 20
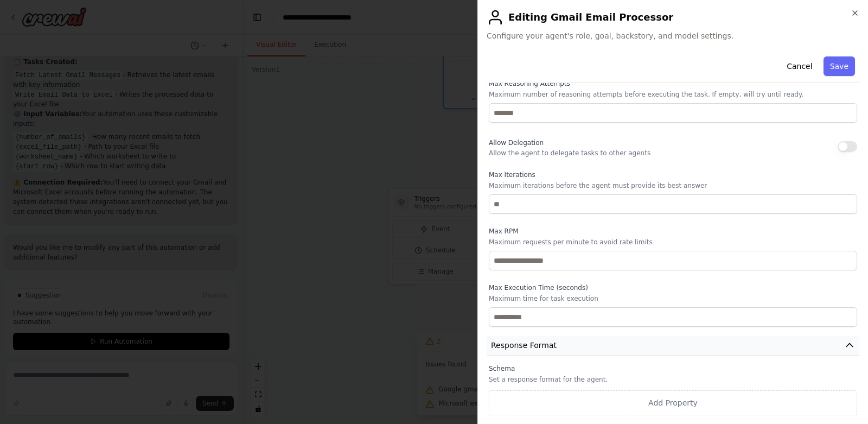
scroll to position [0, 0]
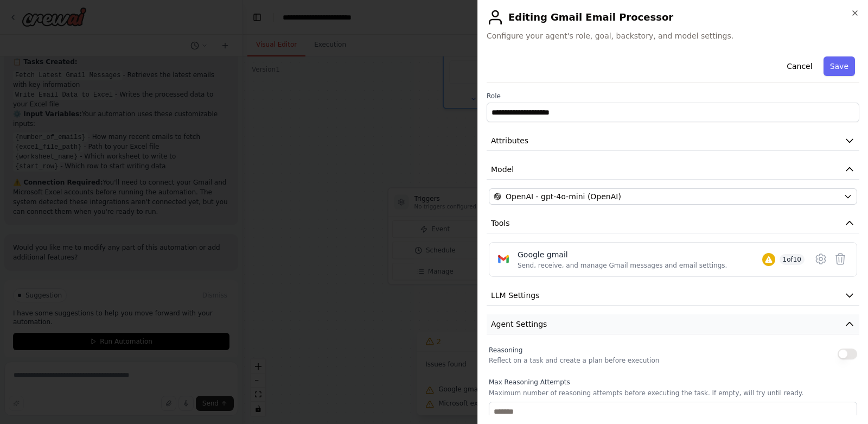
click at [844, 318] on icon "button" at bounding box center [849, 323] width 11 height 11
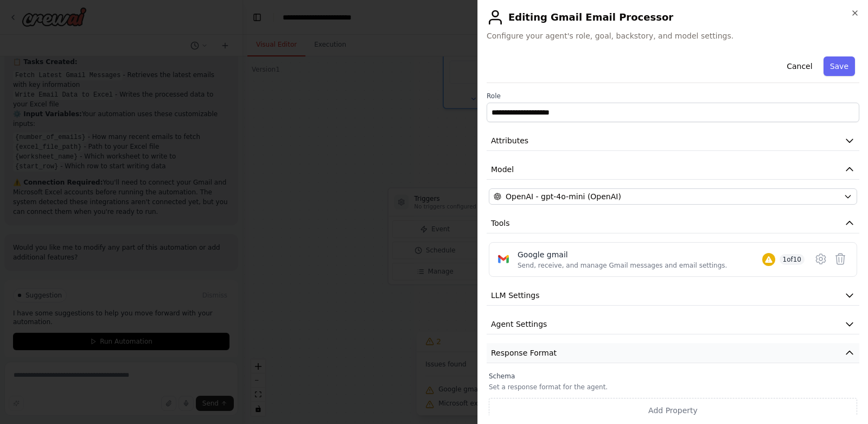
click at [844, 355] on icon "button" at bounding box center [849, 352] width 11 height 11
click at [836, 323] on button "Agent Settings" at bounding box center [672, 324] width 373 height 20
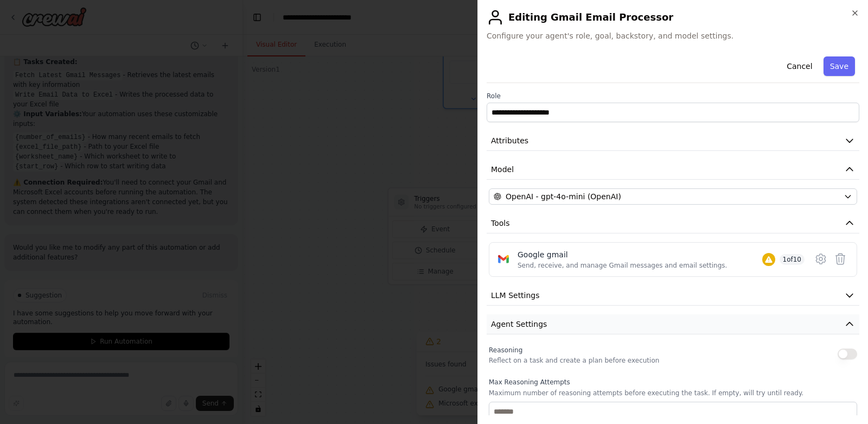
click at [844, 320] on icon "button" at bounding box center [849, 323] width 11 height 11
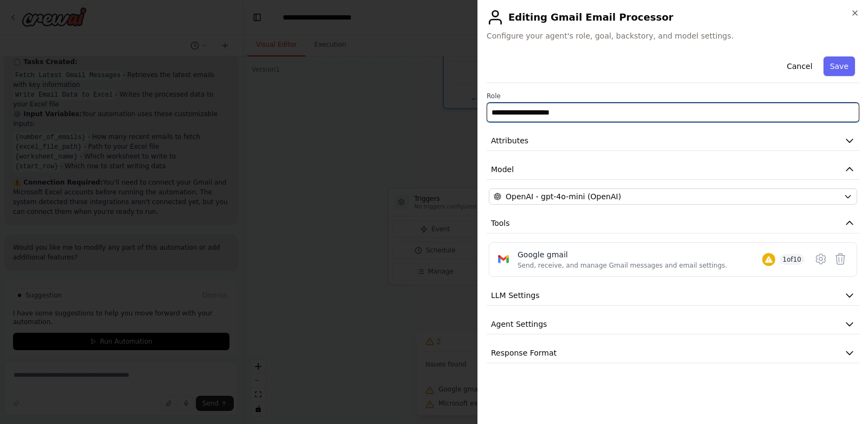
click at [774, 119] on input "**********" at bounding box center [672, 113] width 373 height 20
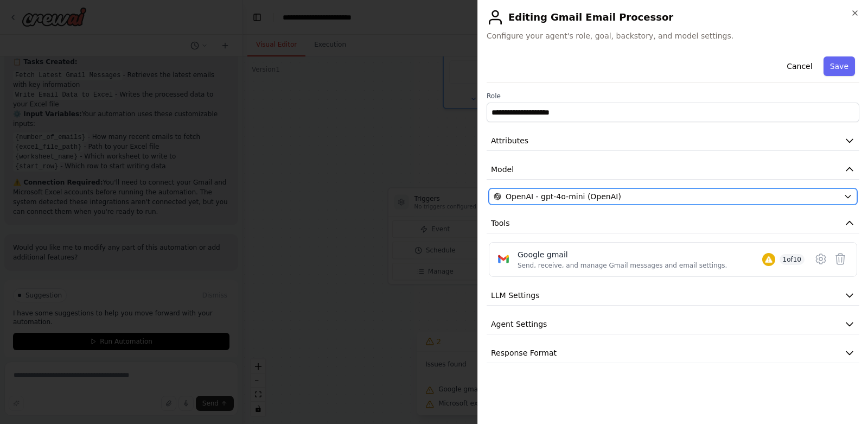
click at [695, 194] on div "OpenAI - gpt-4o-mini (OpenAI)" at bounding box center [666, 196] width 345 height 11
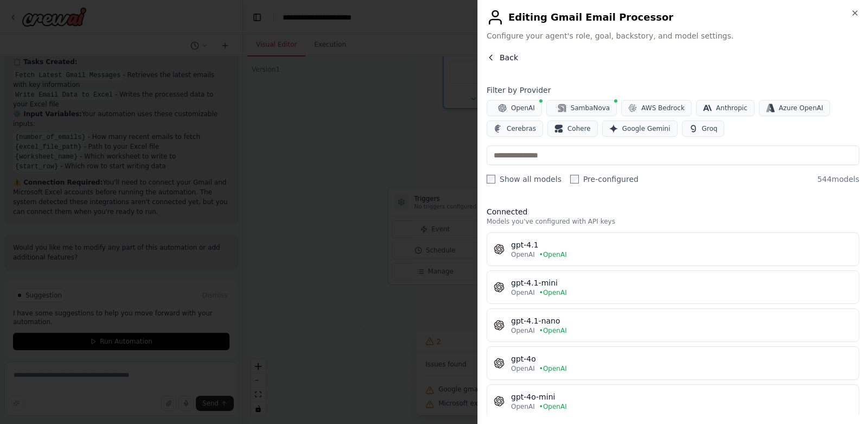
click at [488, 59] on icon "button" at bounding box center [490, 57] width 9 height 9
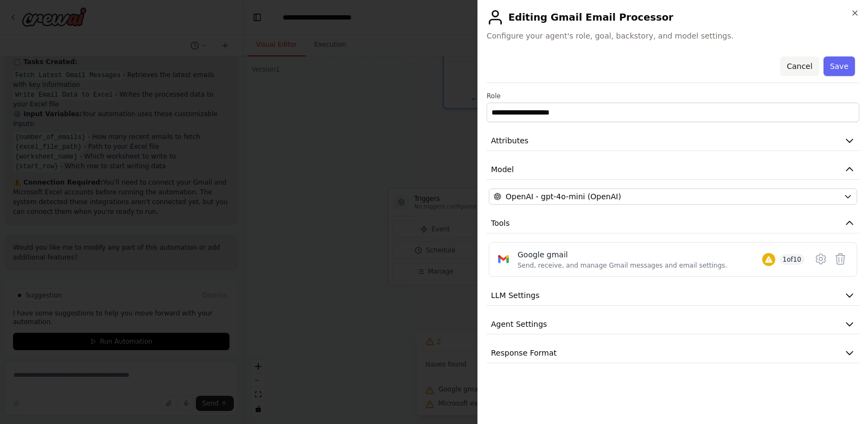
click at [789, 66] on button "Cancel" at bounding box center [799, 66] width 39 height 20
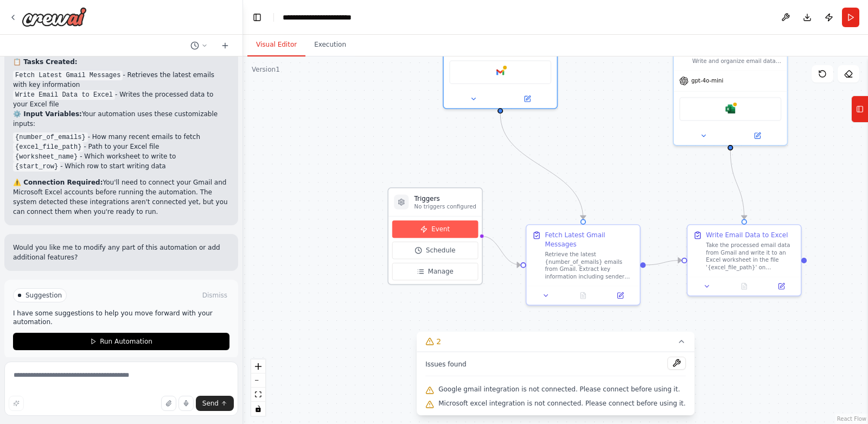
click at [458, 228] on button "Event" at bounding box center [435, 228] width 86 height 17
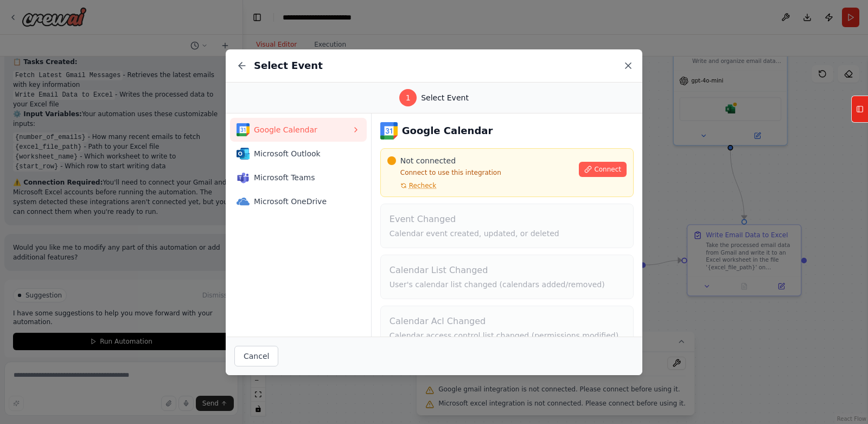
click at [626, 66] on icon at bounding box center [628, 65] width 11 height 11
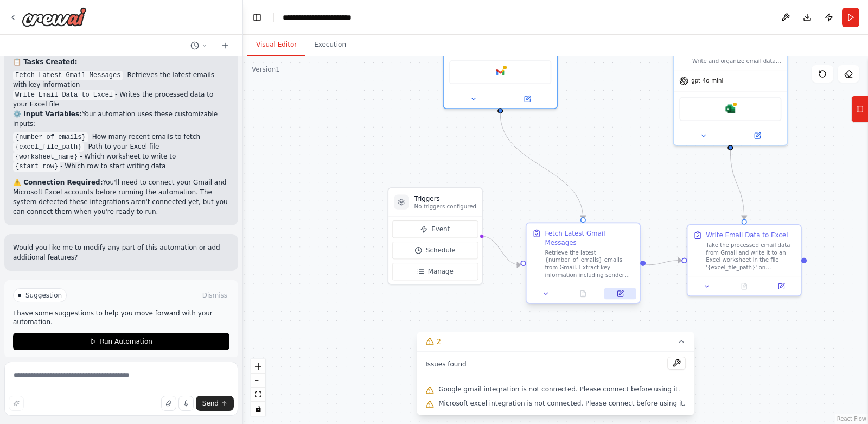
click at [624, 294] on button at bounding box center [619, 293] width 31 height 11
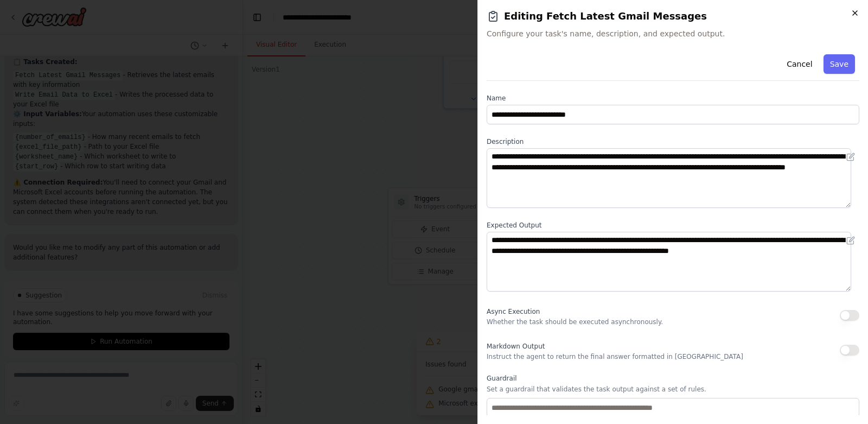
click at [857, 9] on icon "button" at bounding box center [854, 13] width 9 height 9
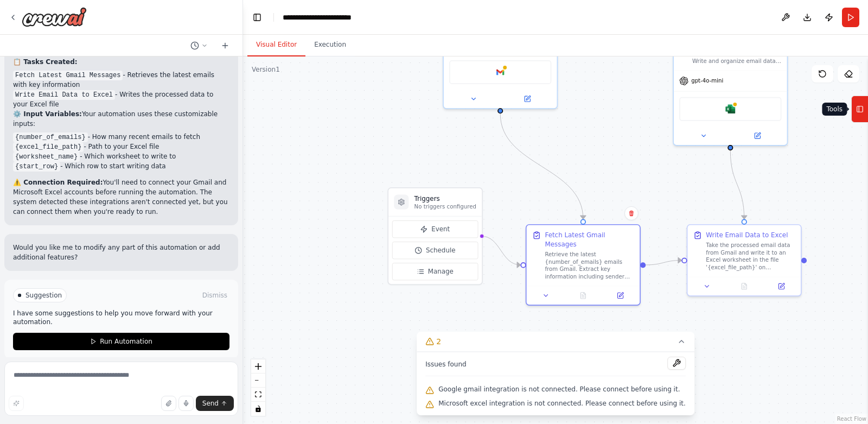
click at [860, 109] on icon at bounding box center [860, 108] width 8 height 17
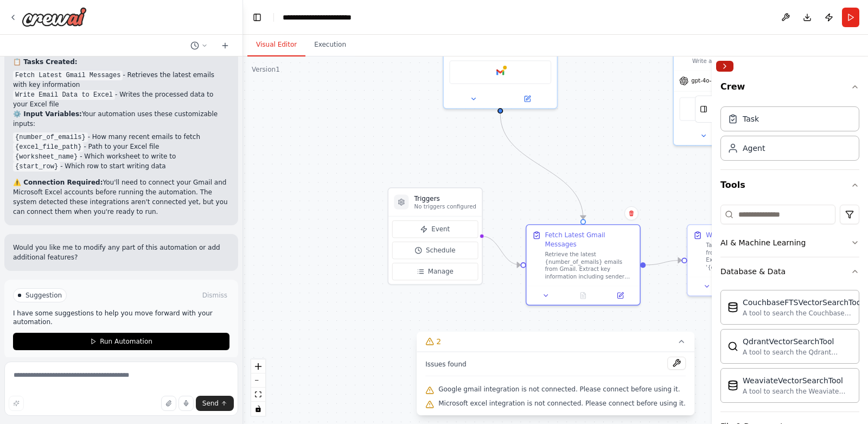
click at [729, 67] on button "Collapse right sidebar" at bounding box center [724, 66] width 17 height 11
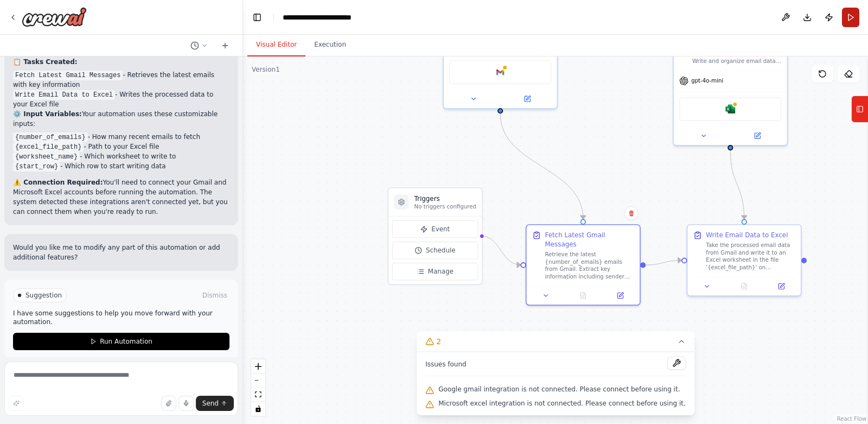
click at [849, 20] on button "Run" at bounding box center [850, 18] width 17 height 20
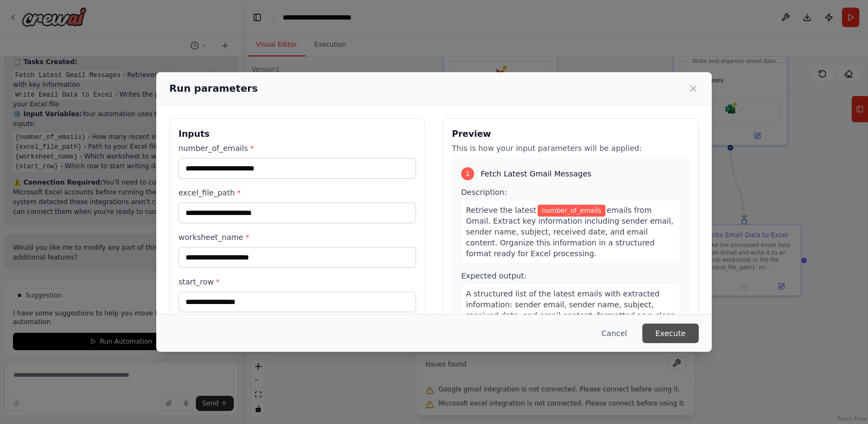
click at [661, 340] on button "Execute" at bounding box center [670, 333] width 56 height 20
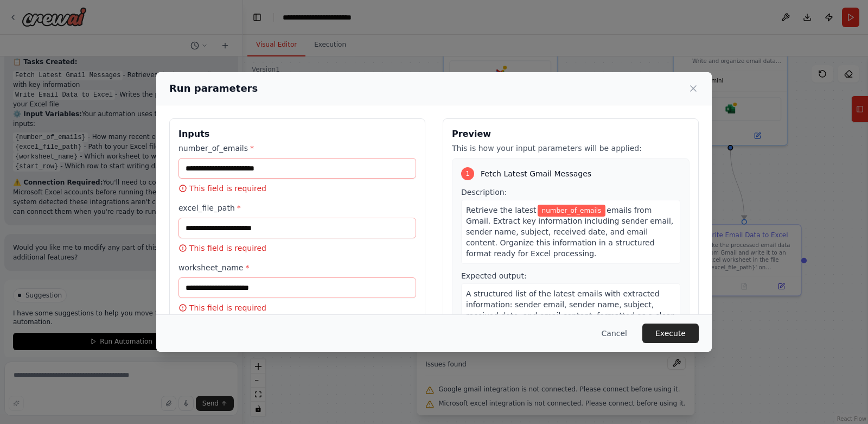
click at [284, 157] on div "number_of_emails * This field is required" at bounding box center [297, 168] width 238 height 51
click at [285, 169] on input "number_of_emails *" at bounding box center [297, 168] width 238 height 21
click at [330, 172] on input "number_of_emails *" at bounding box center [297, 168] width 238 height 21
click at [299, 225] on input "excel_file_path *" at bounding box center [297, 227] width 238 height 21
click at [281, 284] on input "worksheet_name *" at bounding box center [297, 287] width 238 height 21
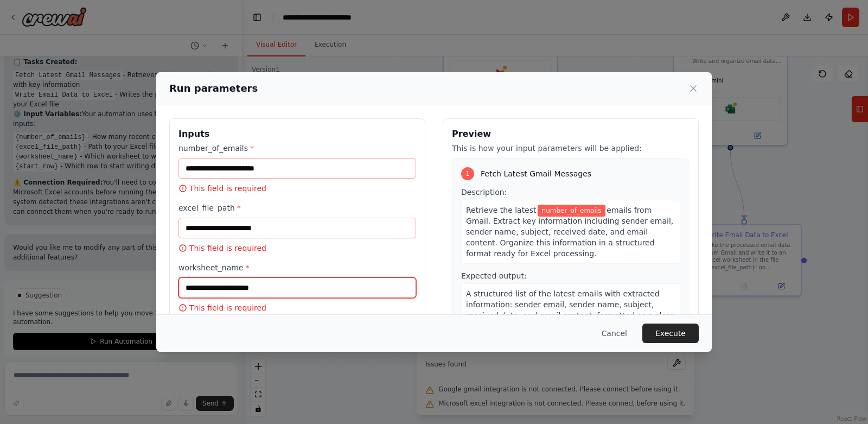
scroll to position [81, 0]
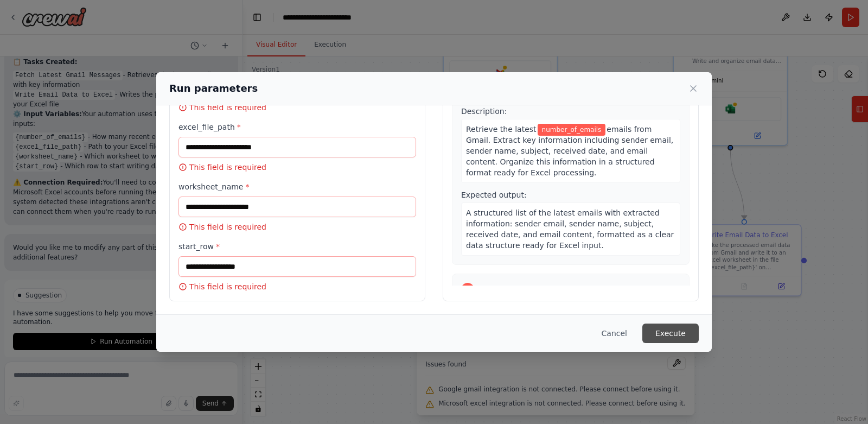
click at [663, 336] on button "Execute" at bounding box center [670, 333] width 56 height 20
click at [604, 335] on button "Cancel" at bounding box center [614, 333] width 43 height 20
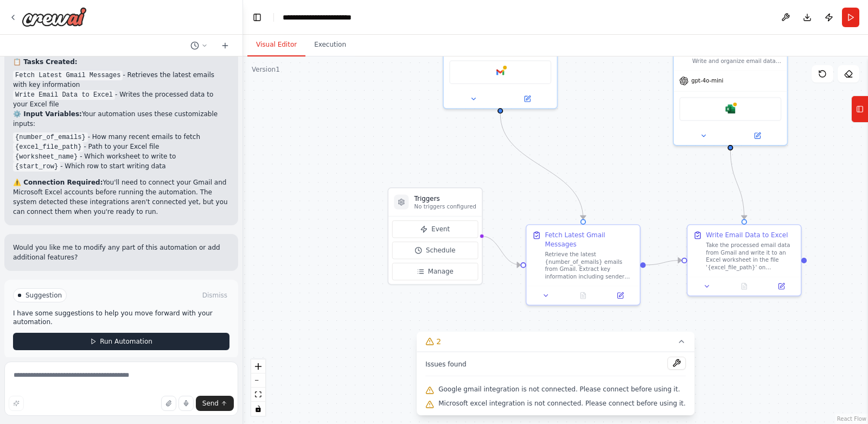
click at [132, 337] on span "Run Automation" at bounding box center [126, 341] width 53 height 9
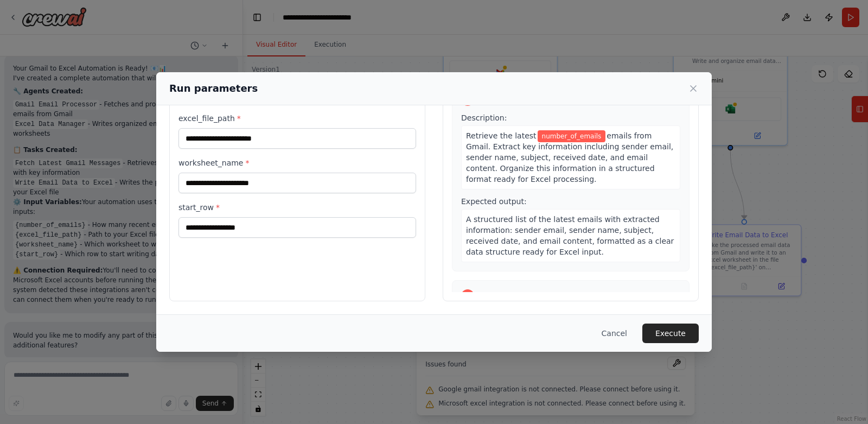
scroll to position [0, 0]
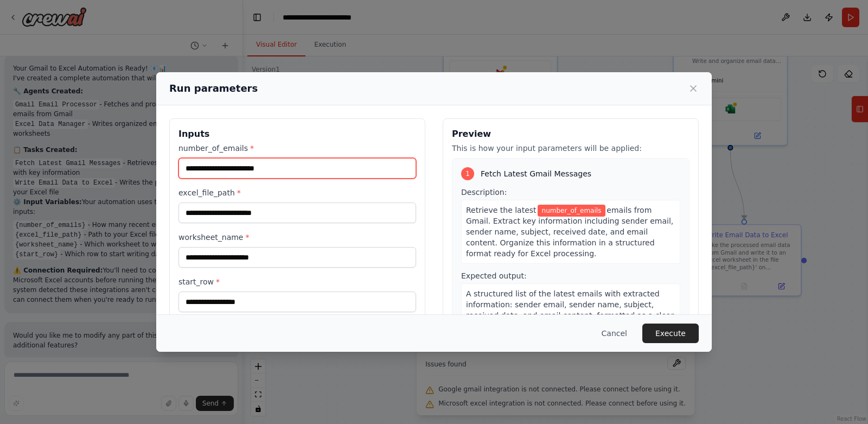
click at [280, 171] on input "number_of_emails *" at bounding box center [297, 168] width 238 height 21
click at [302, 164] on input "number_of_emails *" at bounding box center [297, 168] width 238 height 21
type input "*"
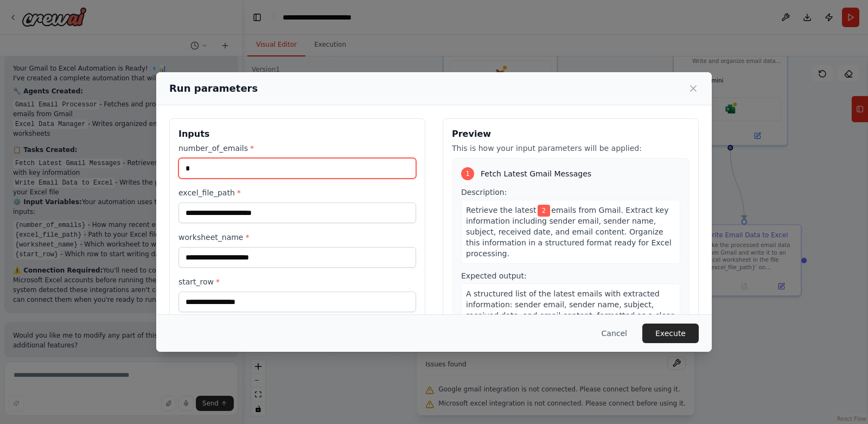
type input "*"
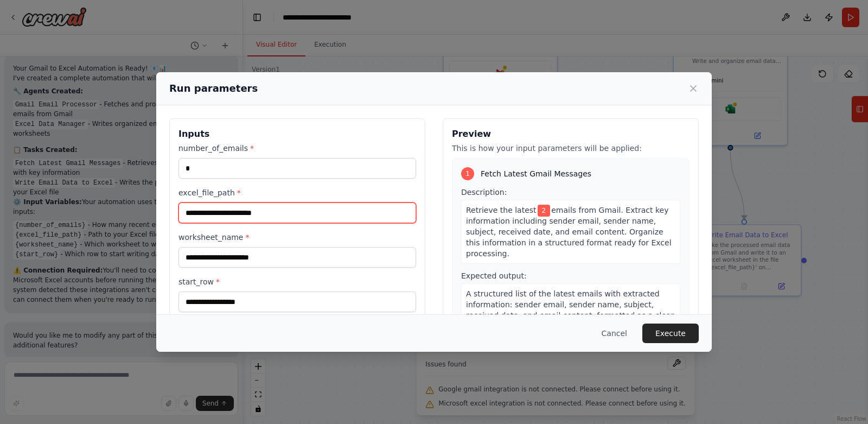
click at [299, 213] on input "excel_file_path *" at bounding box center [297, 212] width 238 height 21
type input "*"
click at [691, 88] on icon at bounding box center [693, 88] width 11 height 11
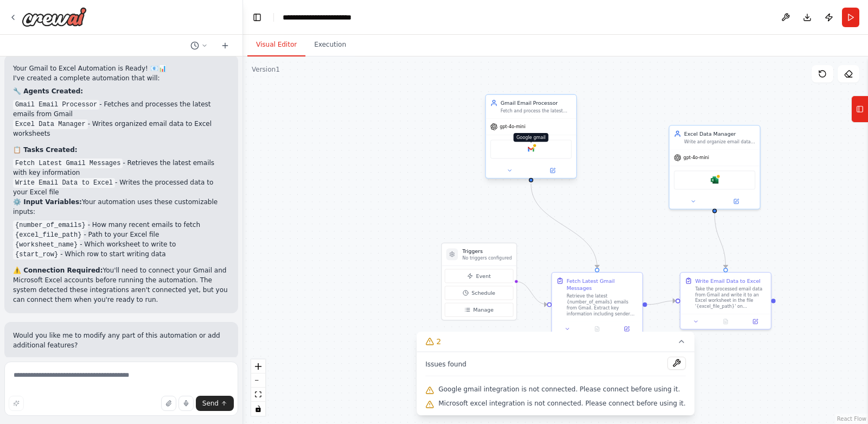
click at [527, 146] on img at bounding box center [531, 149] width 9 height 9
click at [527, 145] on img at bounding box center [531, 149] width 9 height 9
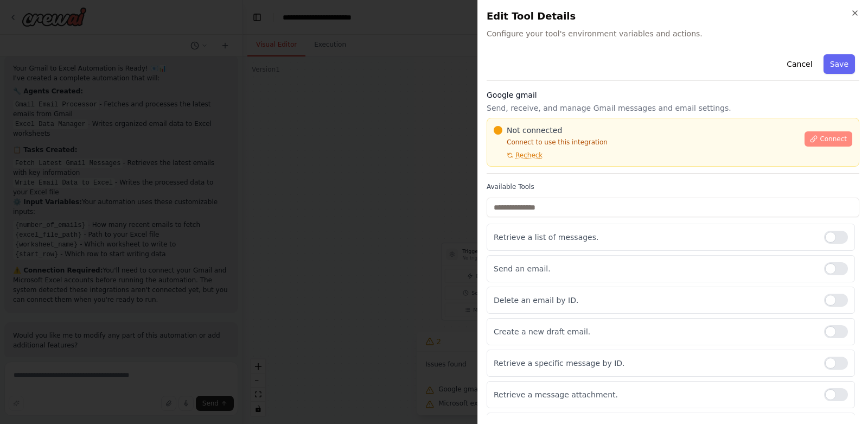
click at [832, 140] on span "Connect" at bounding box center [832, 139] width 27 height 9
click at [819, 140] on span "Connect" at bounding box center [832, 139] width 27 height 9
click at [821, 137] on span "Connect" at bounding box center [832, 139] width 27 height 9
click at [532, 156] on span "Recheck" at bounding box center [528, 155] width 27 height 9
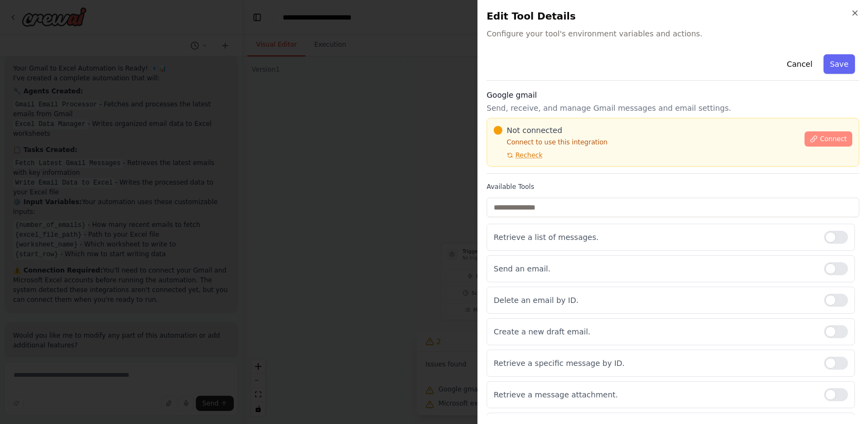
click at [819, 142] on span "Connect" at bounding box center [832, 139] width 27 height 9
click at [804, 140] on button "Connect" at bounding box center [828, 138] width 48 height 15
click at [787, 62] on button "Cancel" at bounding box center [799, 64] width 39 height 20
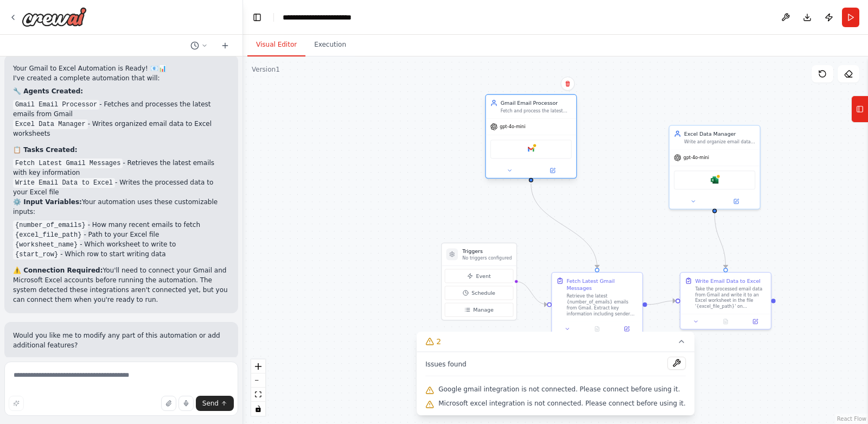
click at [546, 150] on div "Google gmail" at bounding box center [530, 148] width 81 height 19
click at [533, 147] on div at bounding box center [535, 145] width 4 height 4
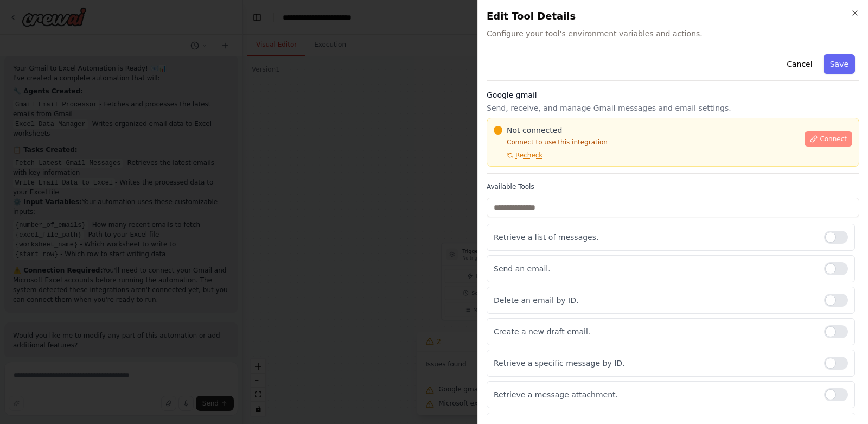
click at [826, 142] on span "Connect" at bounding box center [832, 139] width 27 height 9
click at [819, 136] on span "Connect" at bounding box center [832, 139] width 27 height 9
click at [792, 56] on button "Cancel" at bounding box center [799, 64] width 39 height 20
